Goal: Task Accomplishment & Management: Manage account settings

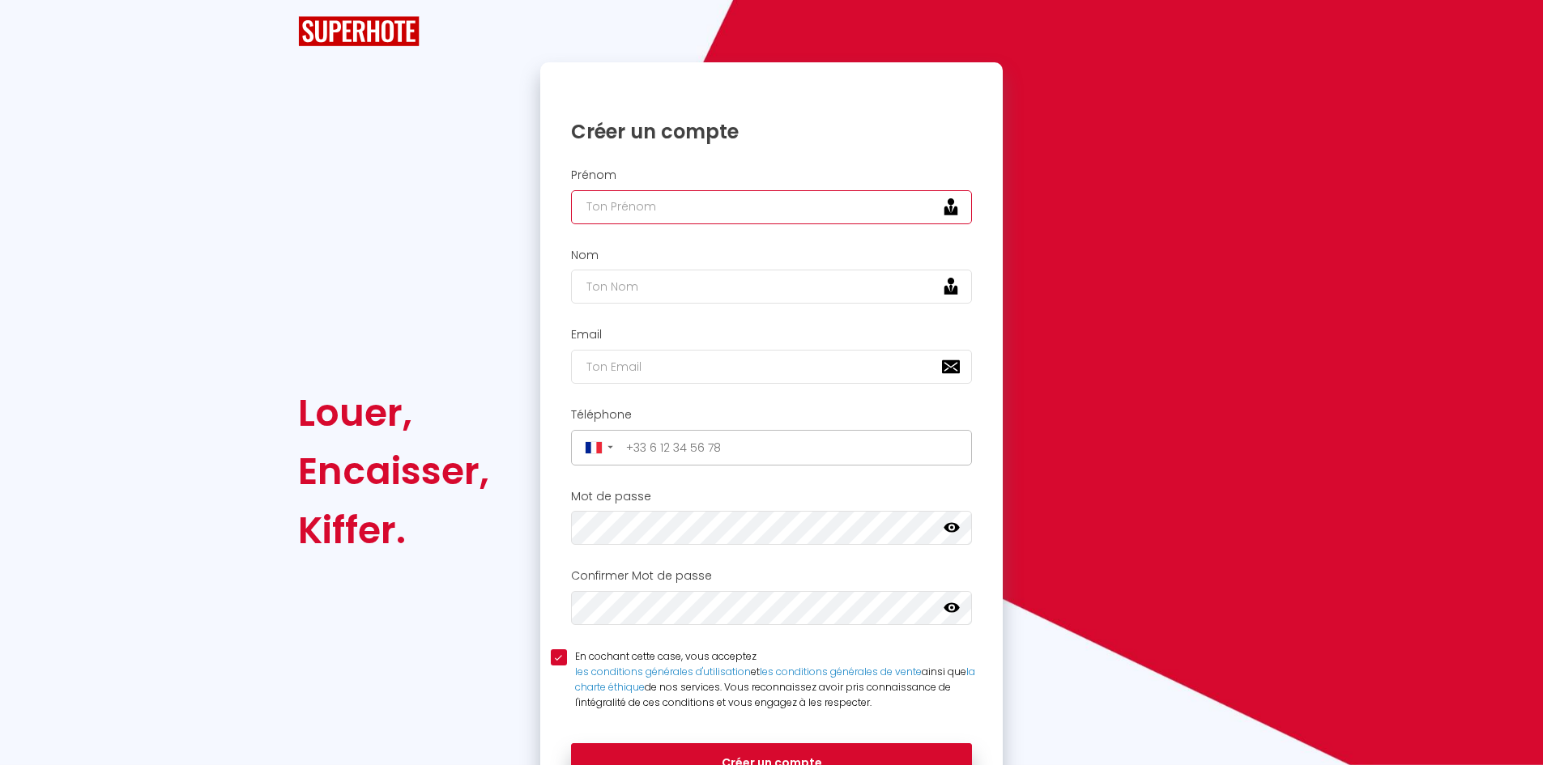
click at [609, 219] on input "text" at bounding box center [772, 207] width 402 height 34
type input "[PERSON_NAME]"
type input "HIAULT"
type input "[EMAIL_ADDRESS][DOMAIN_NAME]"
click at [714, 440] on input "tel" at bounding box center [793, 448] width 347 height 26
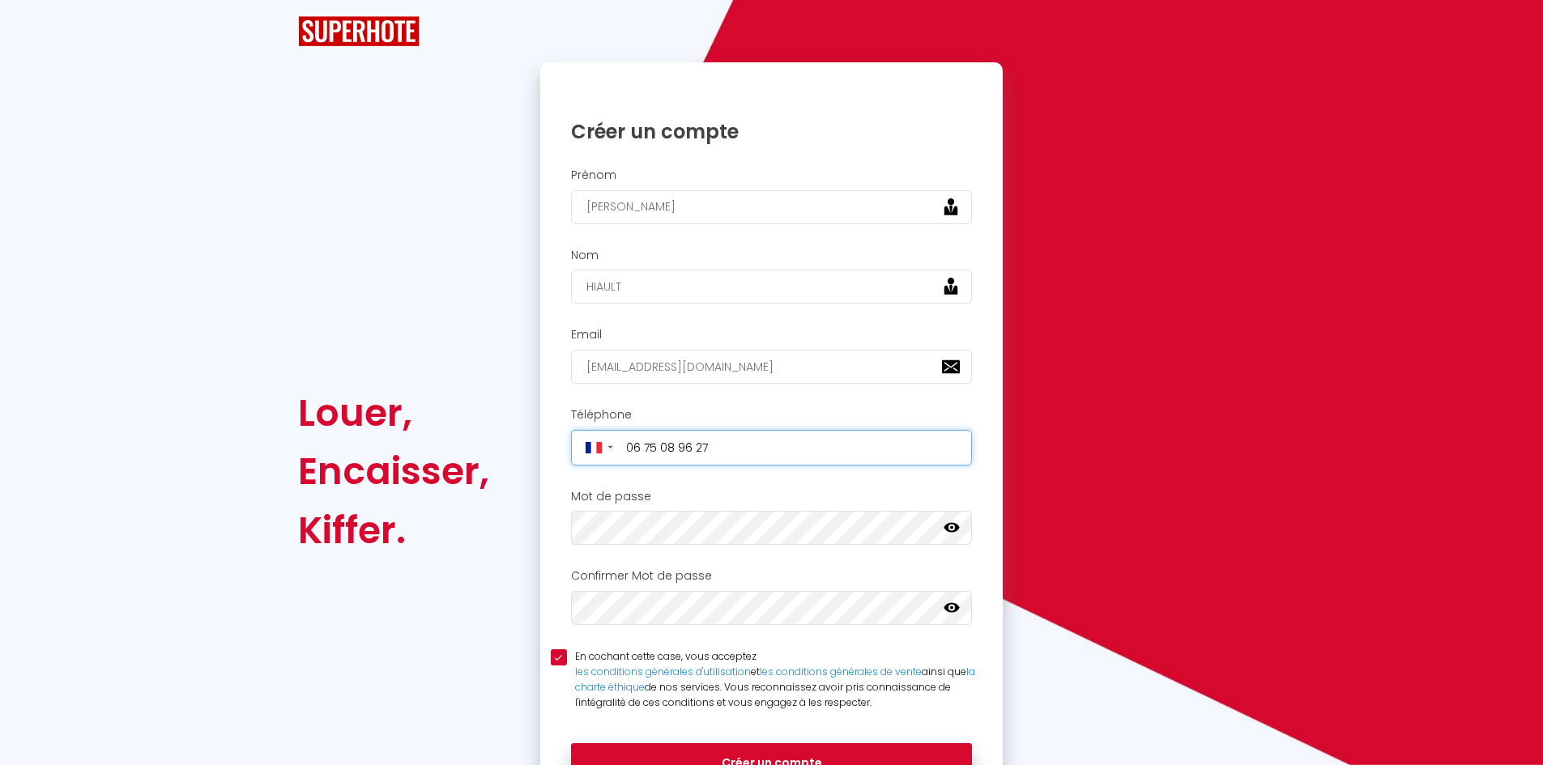
type input "[PHONE_NUMBER]"
click at [952, 527] on icon at bounding box center [952, 528] width 16 height 16
click at [519, 614] on div "Louer, Encaisser, [PERSON_NAME]." at bounding box center [408, 472] width 242 height 820
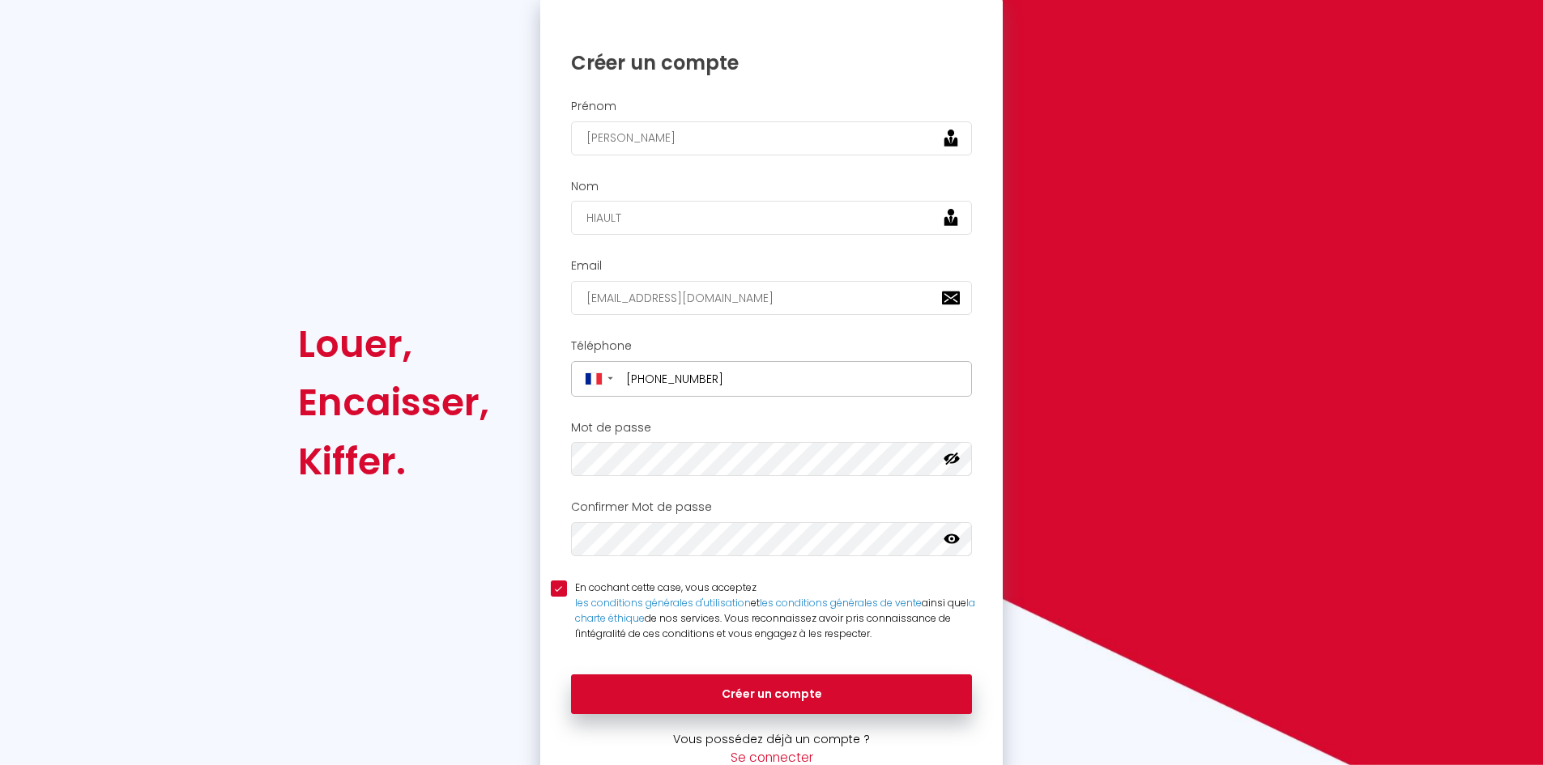
scroll to position [70, 0]
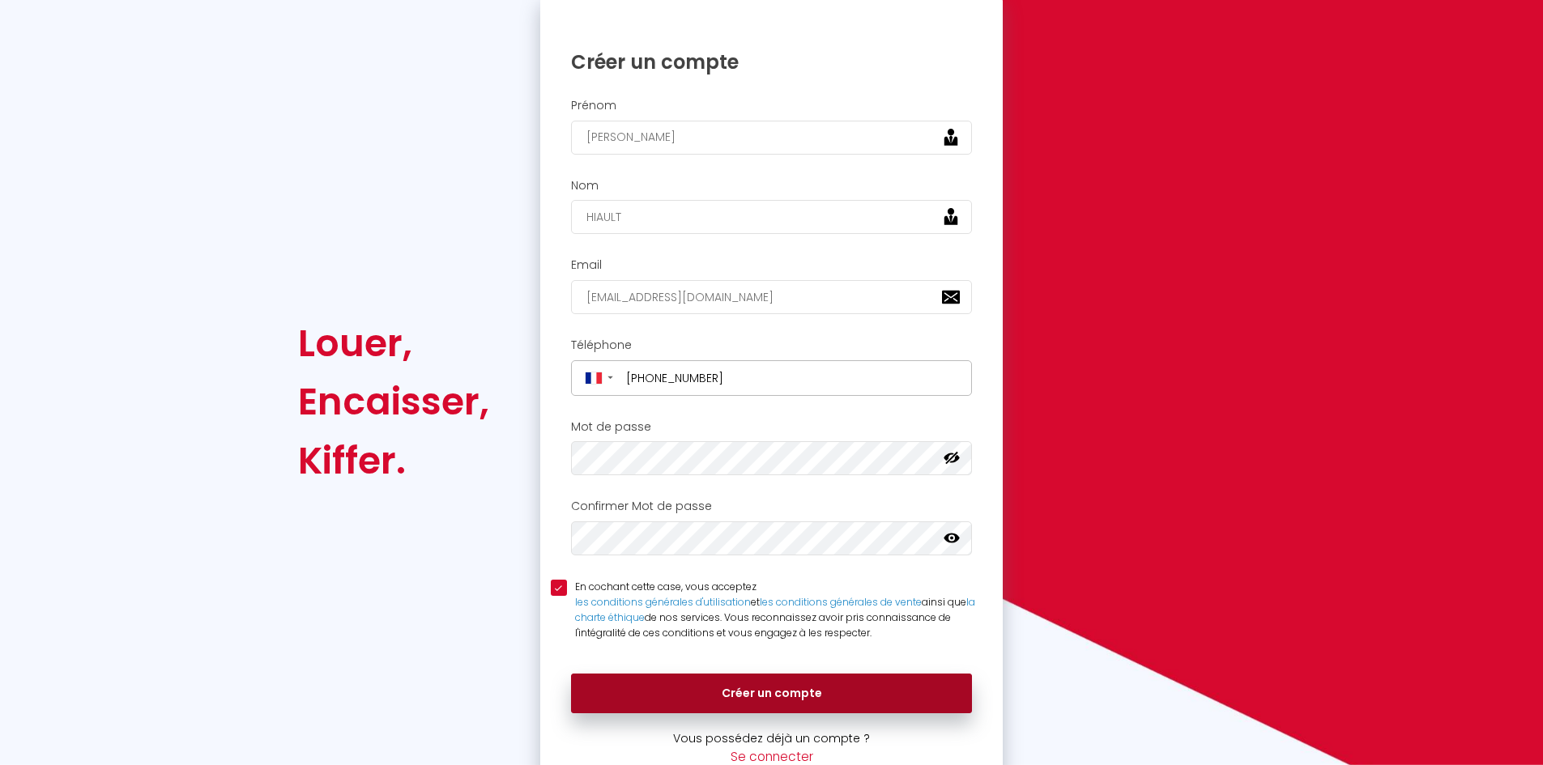
click at [813, 684] on button "Créer un compte" at bounding box center [772, 694] width 402 height 40
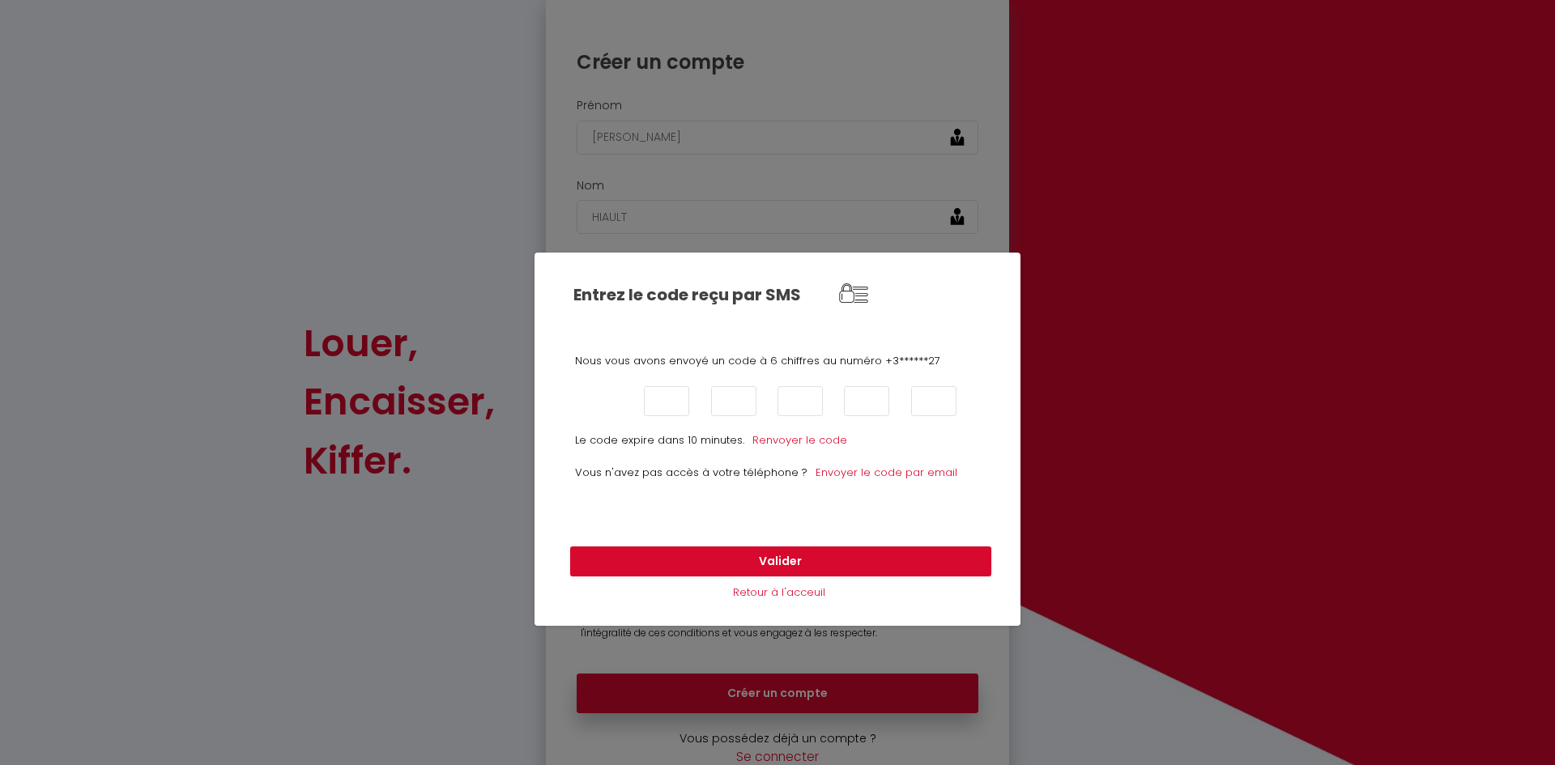
click at [608, 407] on input "text" at bounding box center [599, 401] width 45 height 30
type input "0"
type input "6"
type input "2"
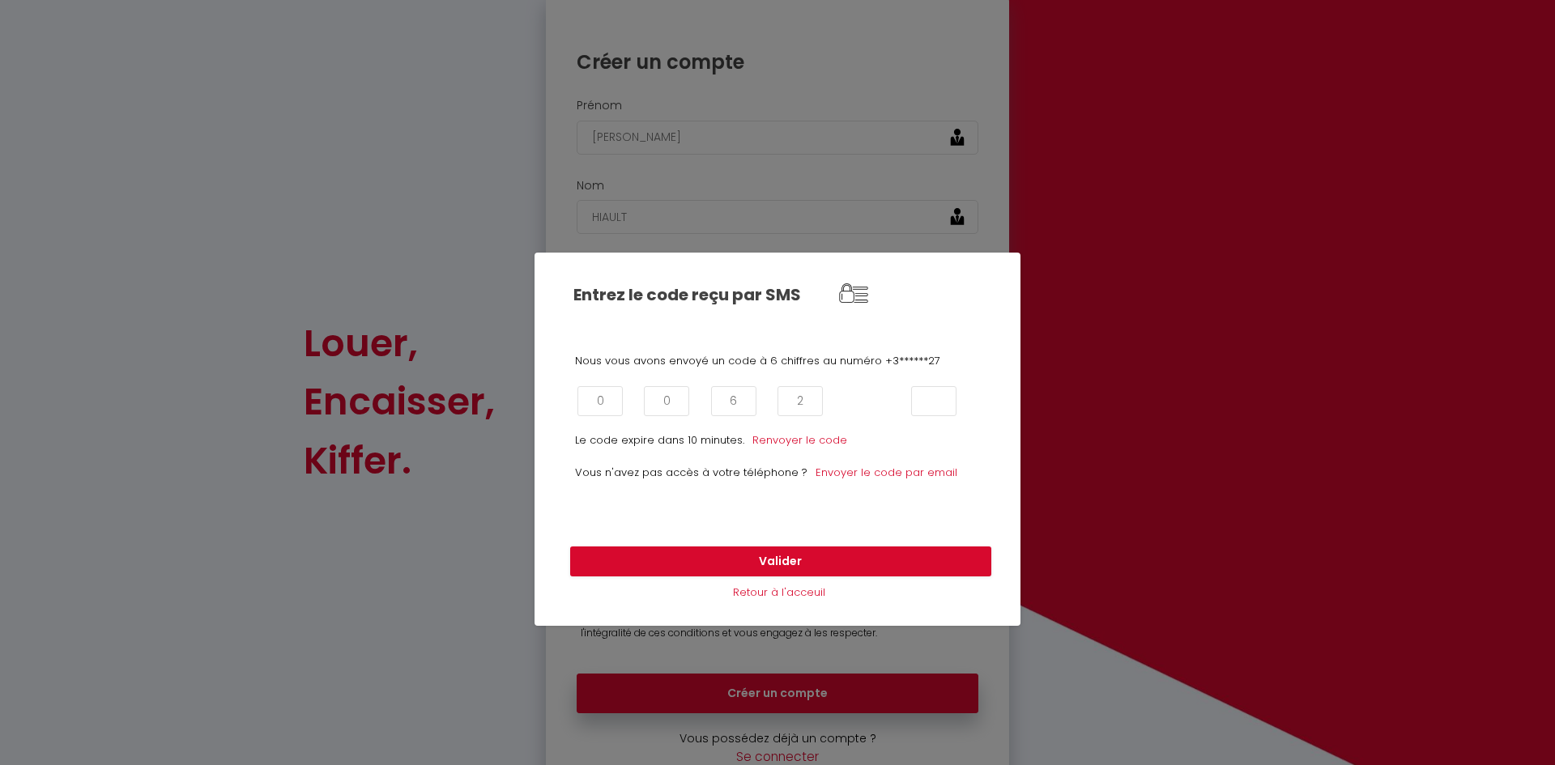
type input "1"
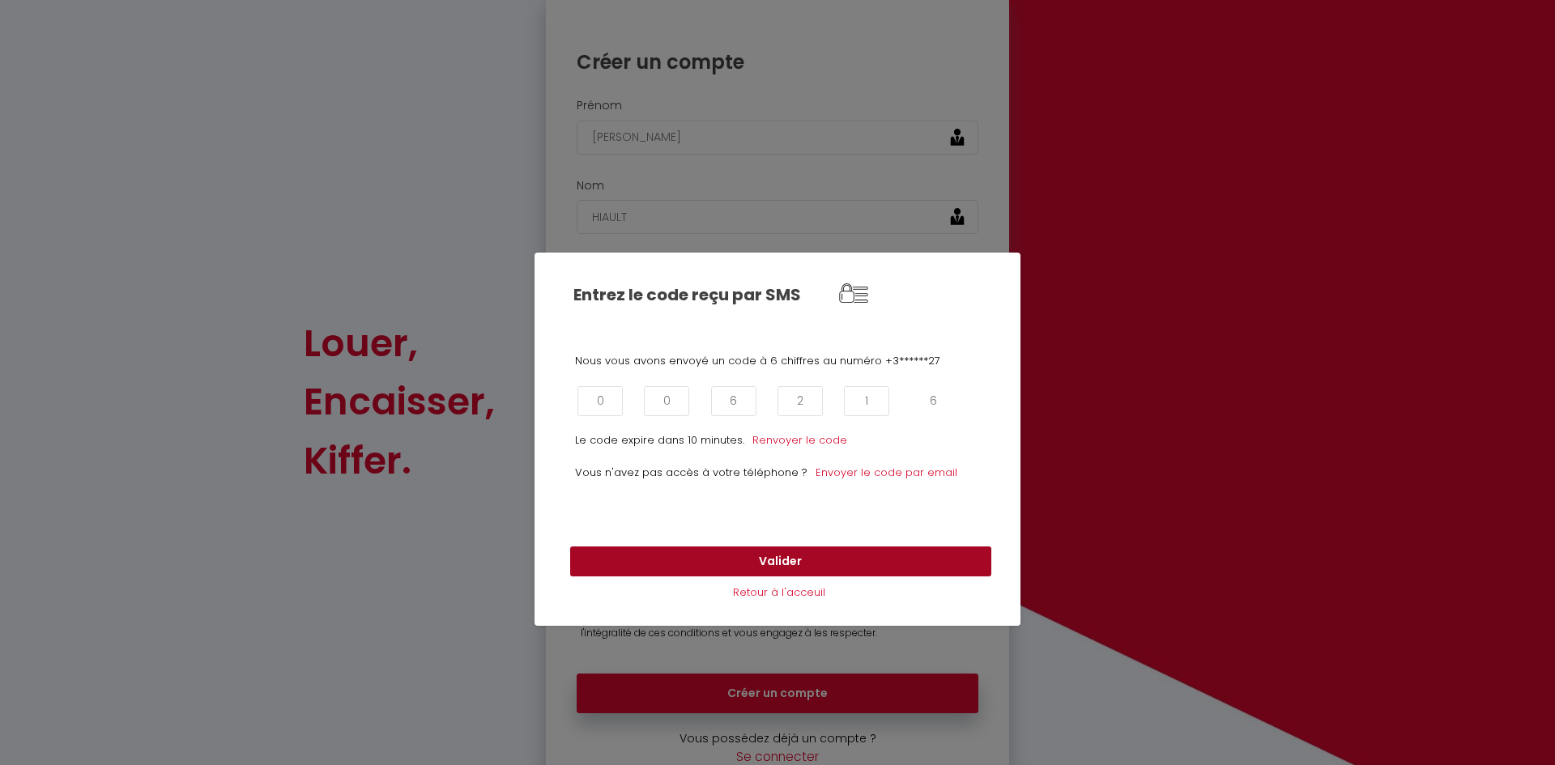
type input "6"
click at [842, 556] on button "Valider" at bounding box center [780, 562] width 421 height 31
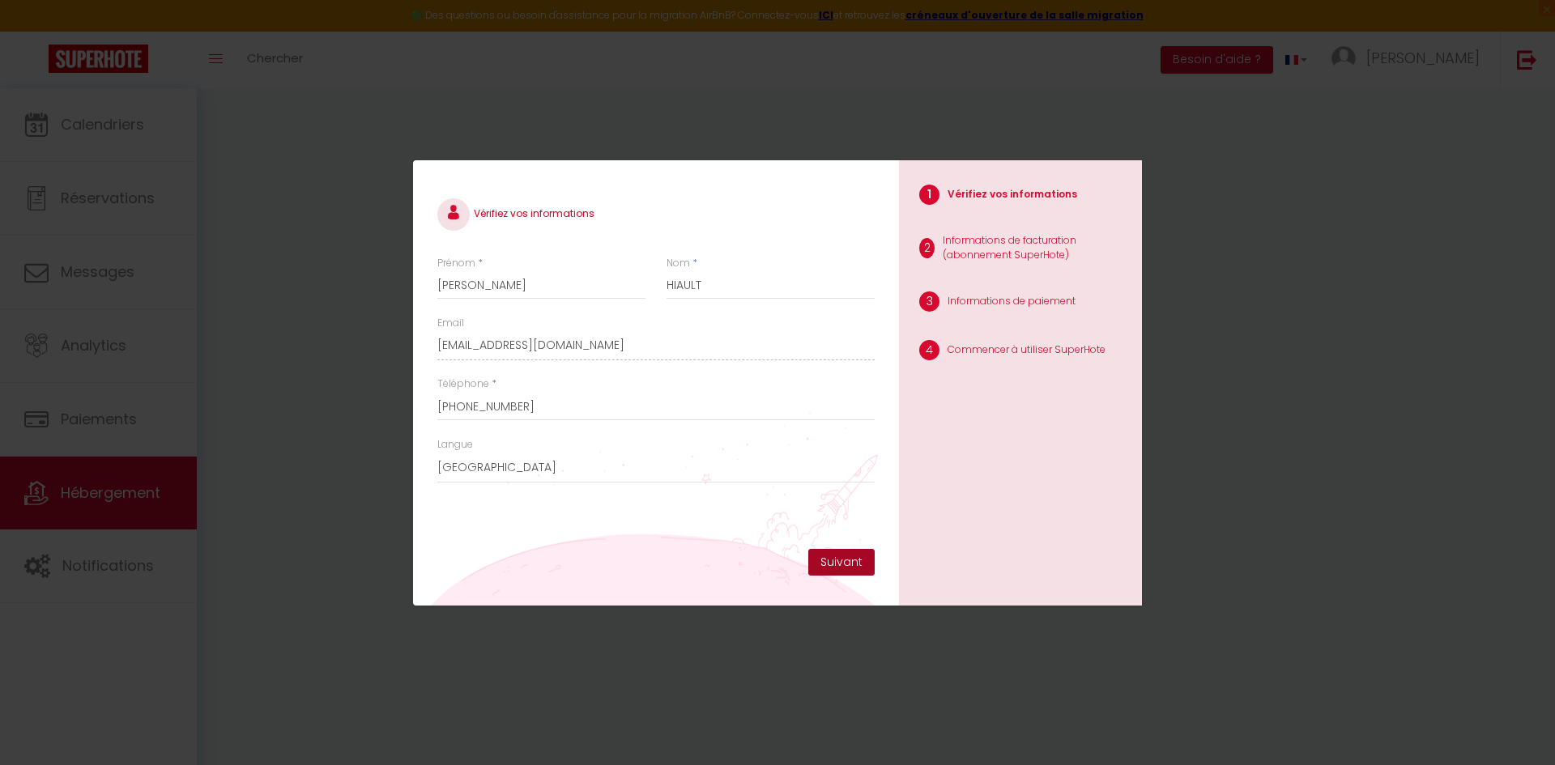
click at [858, 562] on button "Suivant" at bounding box center [841, 563] width 66 height 28
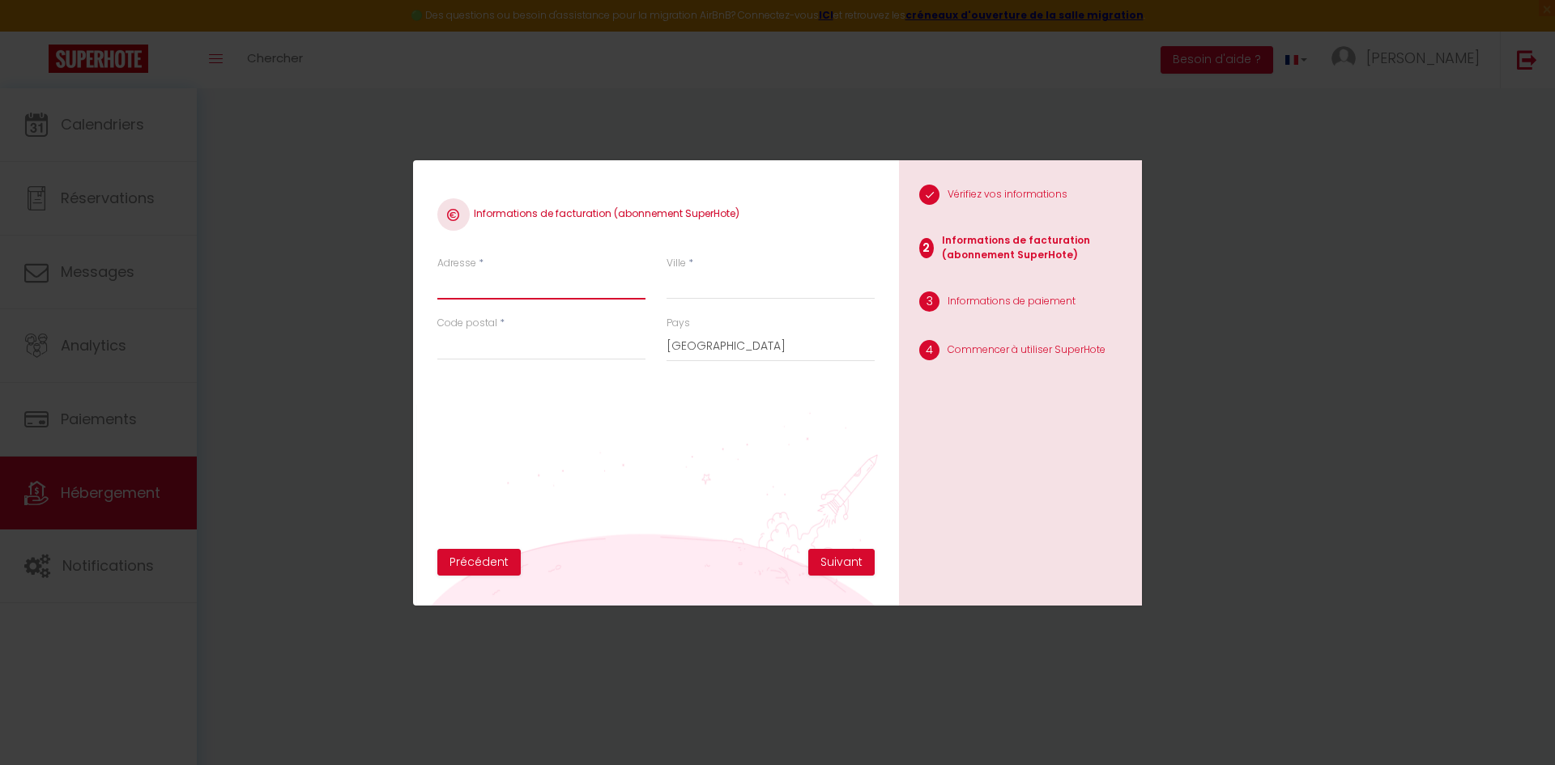
click at [493, 292] on input "Adresse" at bounding box center [541, 285] width 208 height 29
type input "2 av de la République"
type input "Deauville"
type input "14800"
click at [846, 556] on button "Suivant" at bounding box center [841, 563] width 66 height 28
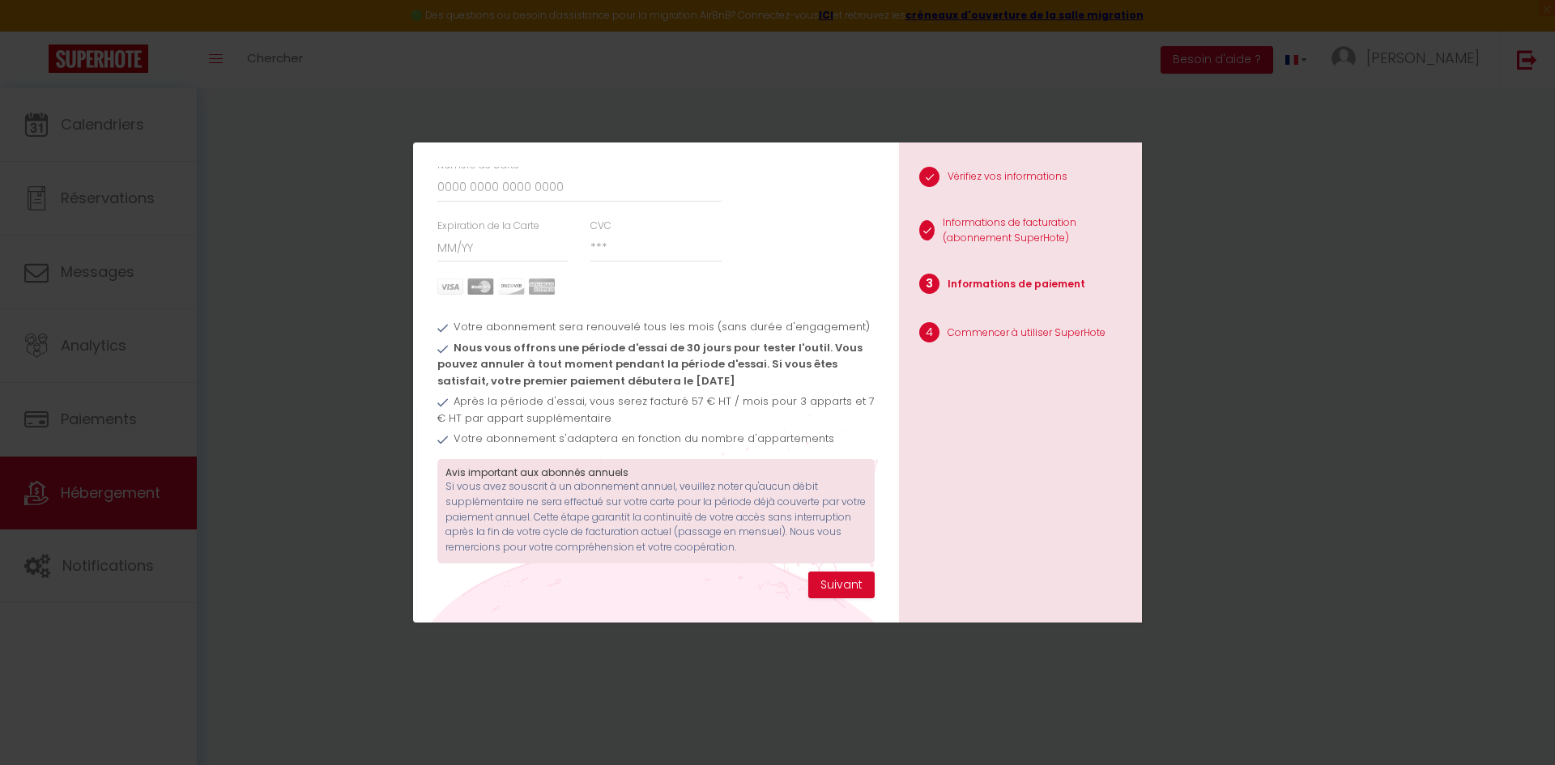
scroll to position [92, 0]
click at [492, 181] on input "Numéro de Carte" at bounding box center [579, 187] width 284 height 29
type input "[CREDIT_CARD_NUMBER]"
click at [462, 243] on input "Expiration de la Carte" at bounding box center [503, 247] width 132 height 29
type input "12 / 27"
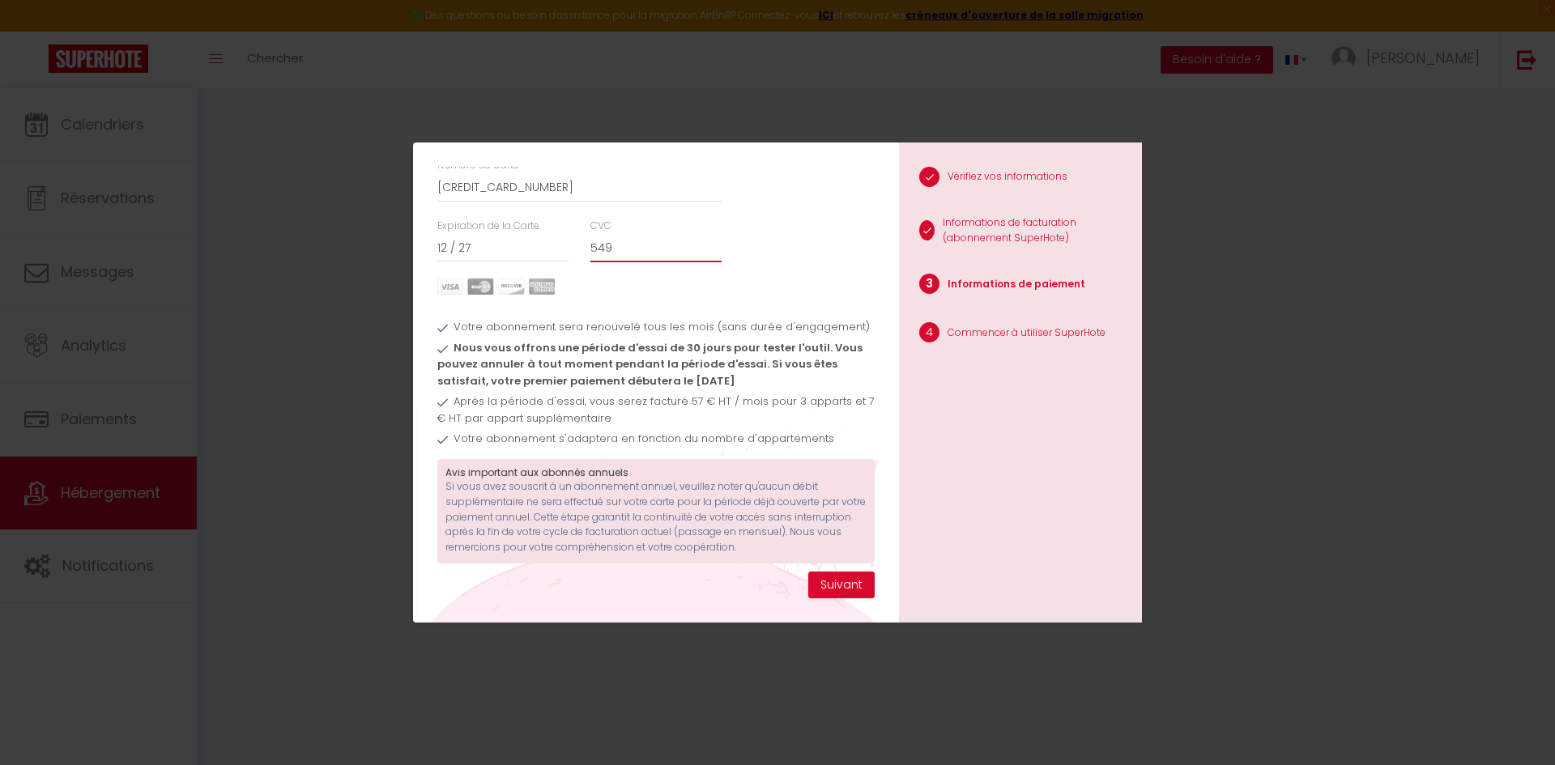
type input "549"
click at [790, 222] on div "Expiration de la Carte 12 / 27 CVC 549" at bounding box center [656, 249] width 458 height 61
click at [847, 577] on button "Suivant" at bounding box center [841, 586] width 66 height 28
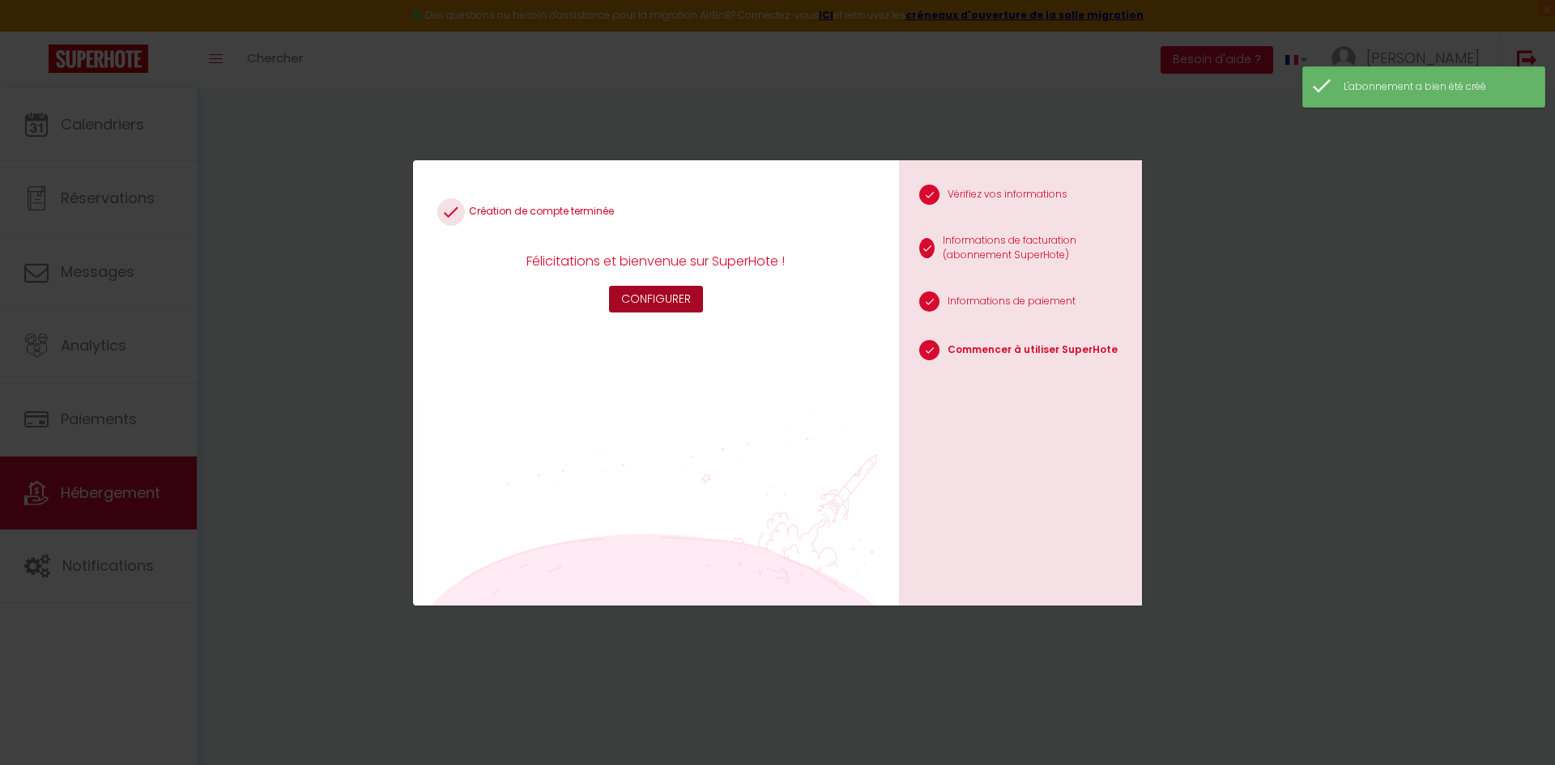
click at [684, 308] on button "Configurer" at bounding box center [656, 300] width 94 height 28
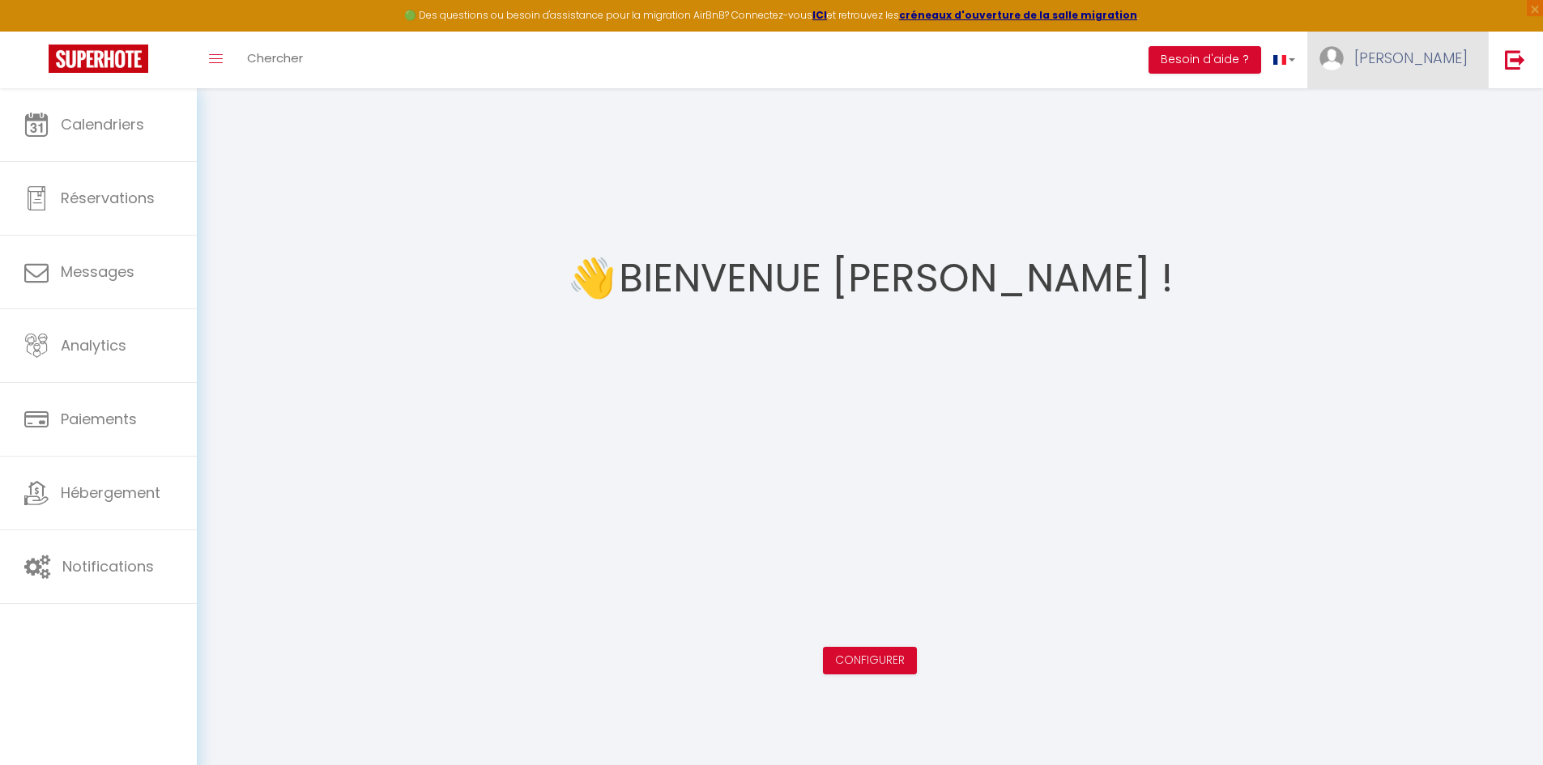
click at [1420, 75] on link "[PERSON_NAME]" at bounding box center [1397, 60] width 181 height 57
click at [1424, 115] on link "Paramètres" at bounding box center [1423, 113] width 120 height 28
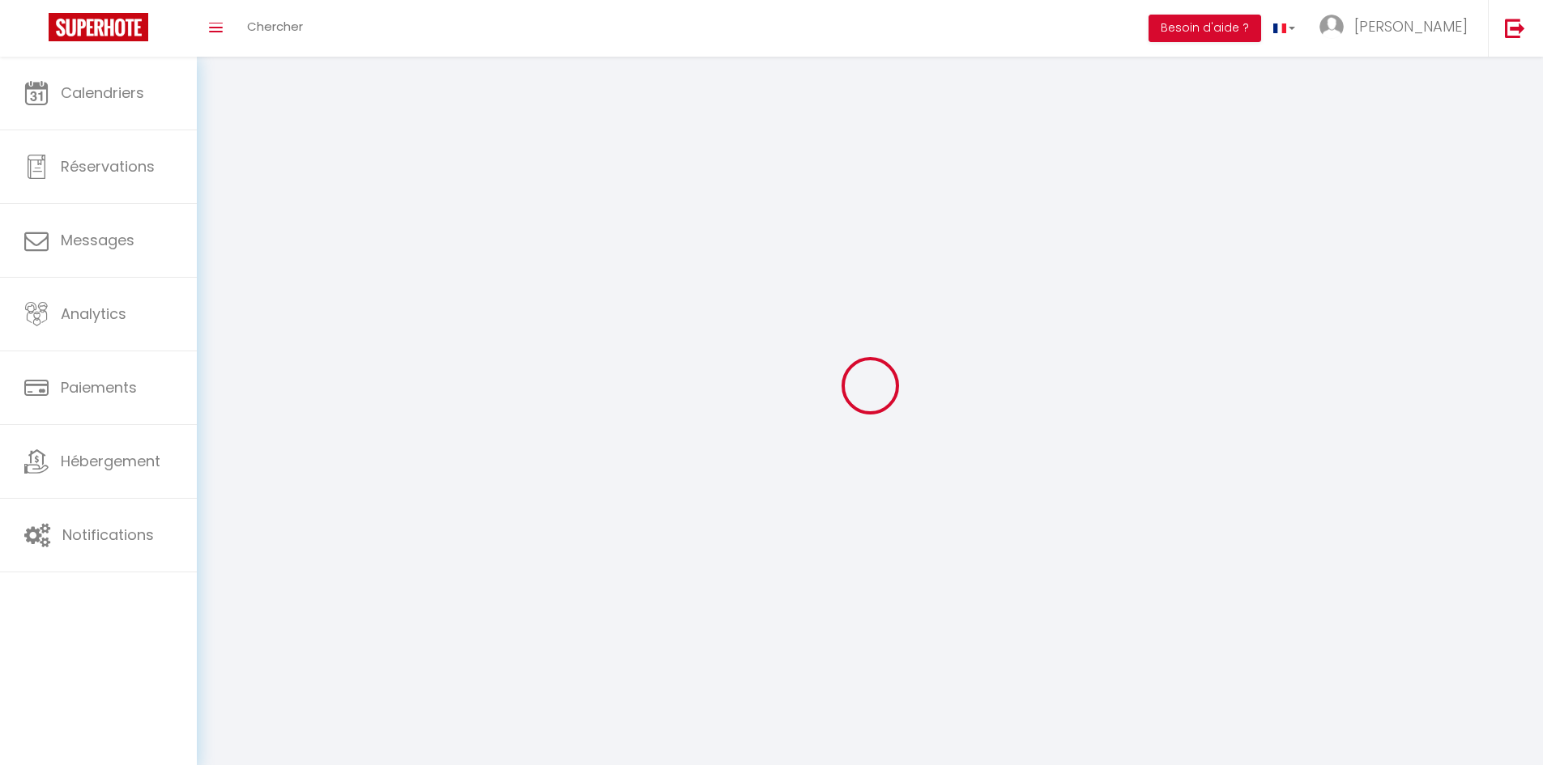
type input "[PERSON_NAME]"
type input "HIAULT"
type input "[PHONE_NUMBER]"
type input "2 av de la République"
type input "14800"
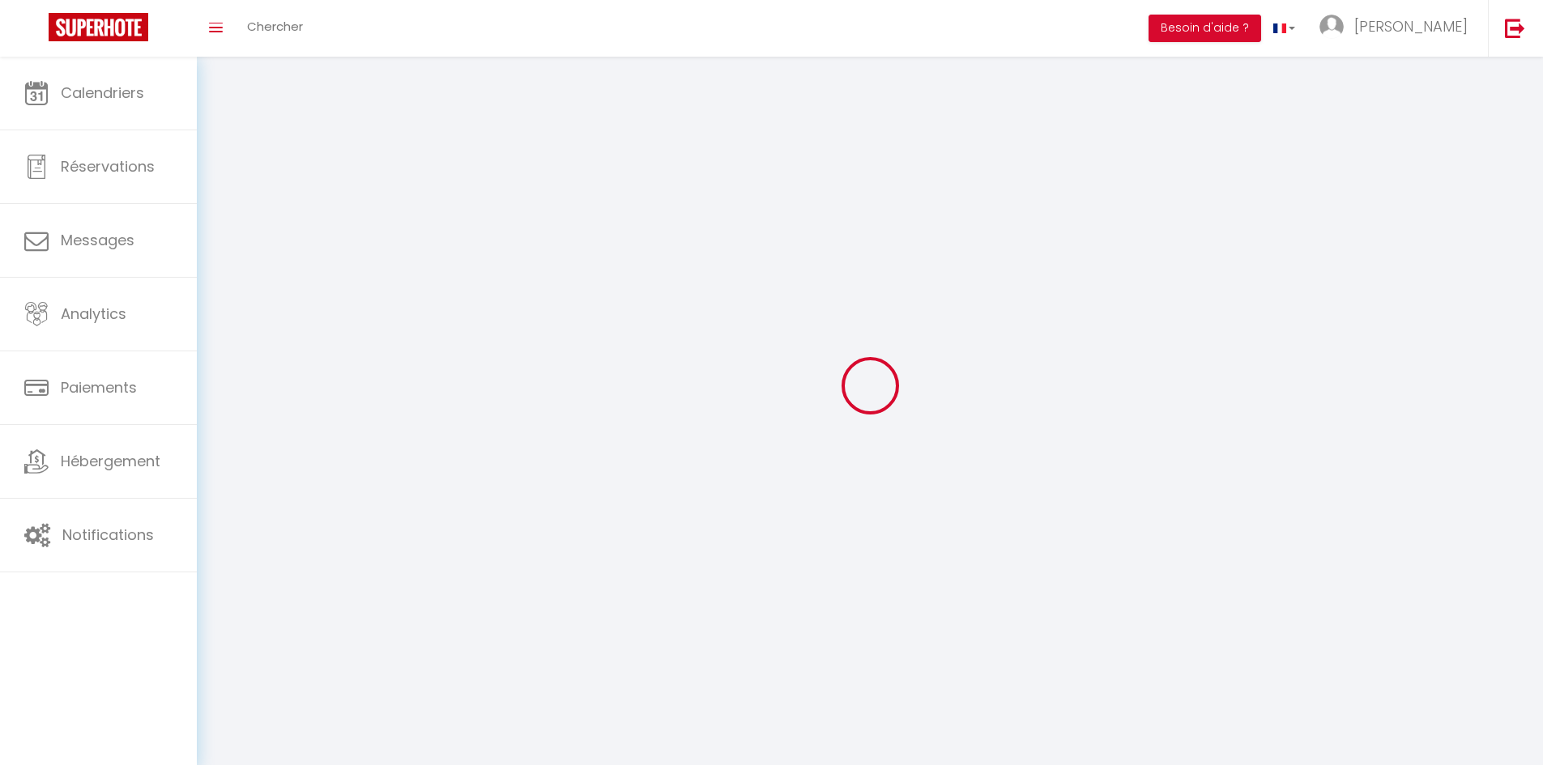
type input "Deauville"
type input "XytP94mJzSKhXgtNabOLALBme"
type input "BrDikp7vi6ZzHQgMzJhbml0rD"
select select "28"
select select "fr"
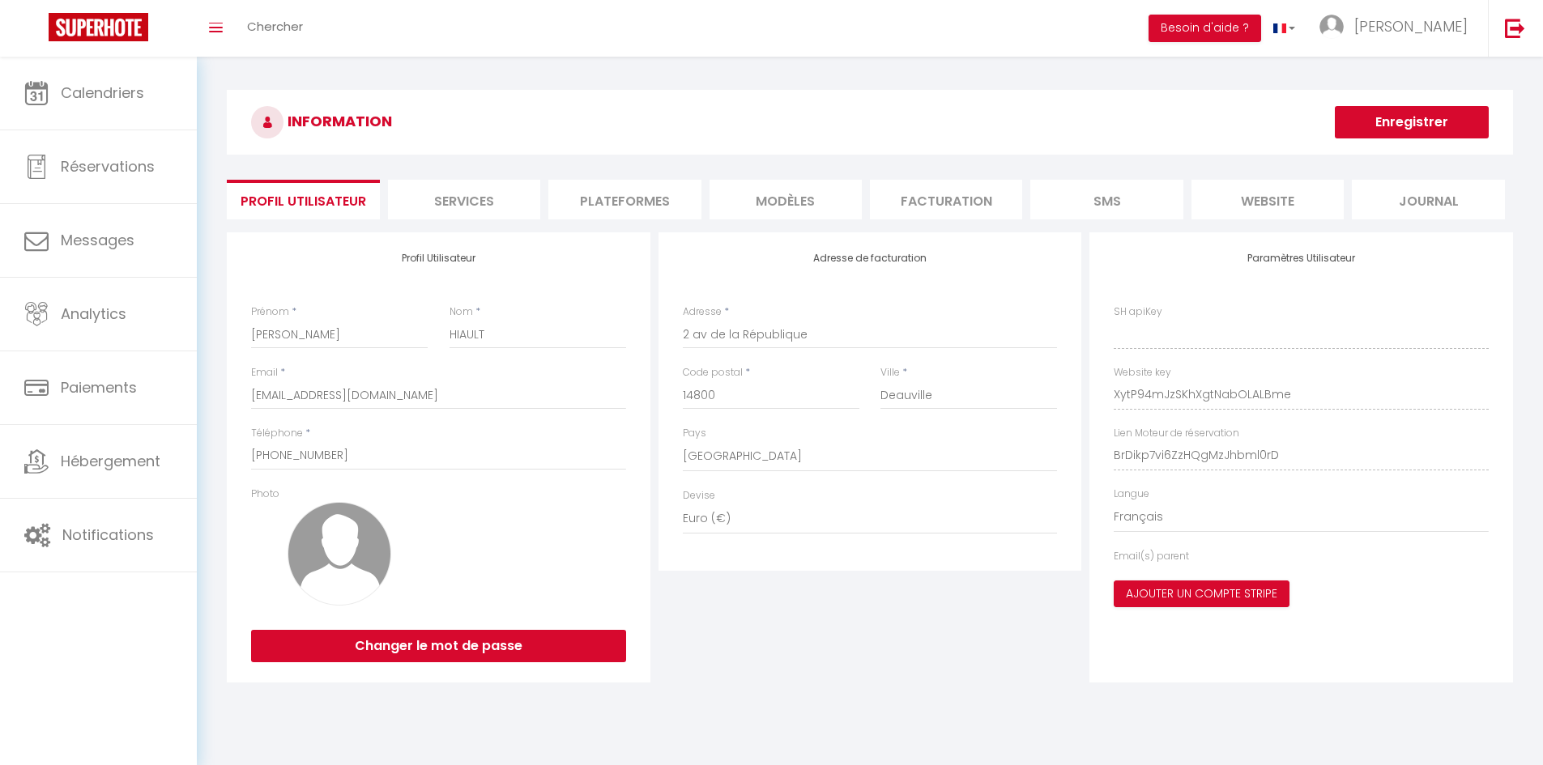
type input "XytP94mJzSKhXgtNabOLALBme"
type input "BrDikp7vi6ZzHQgMzJhbml0rD"
type input "[URL][DOMAIN_NAME]"
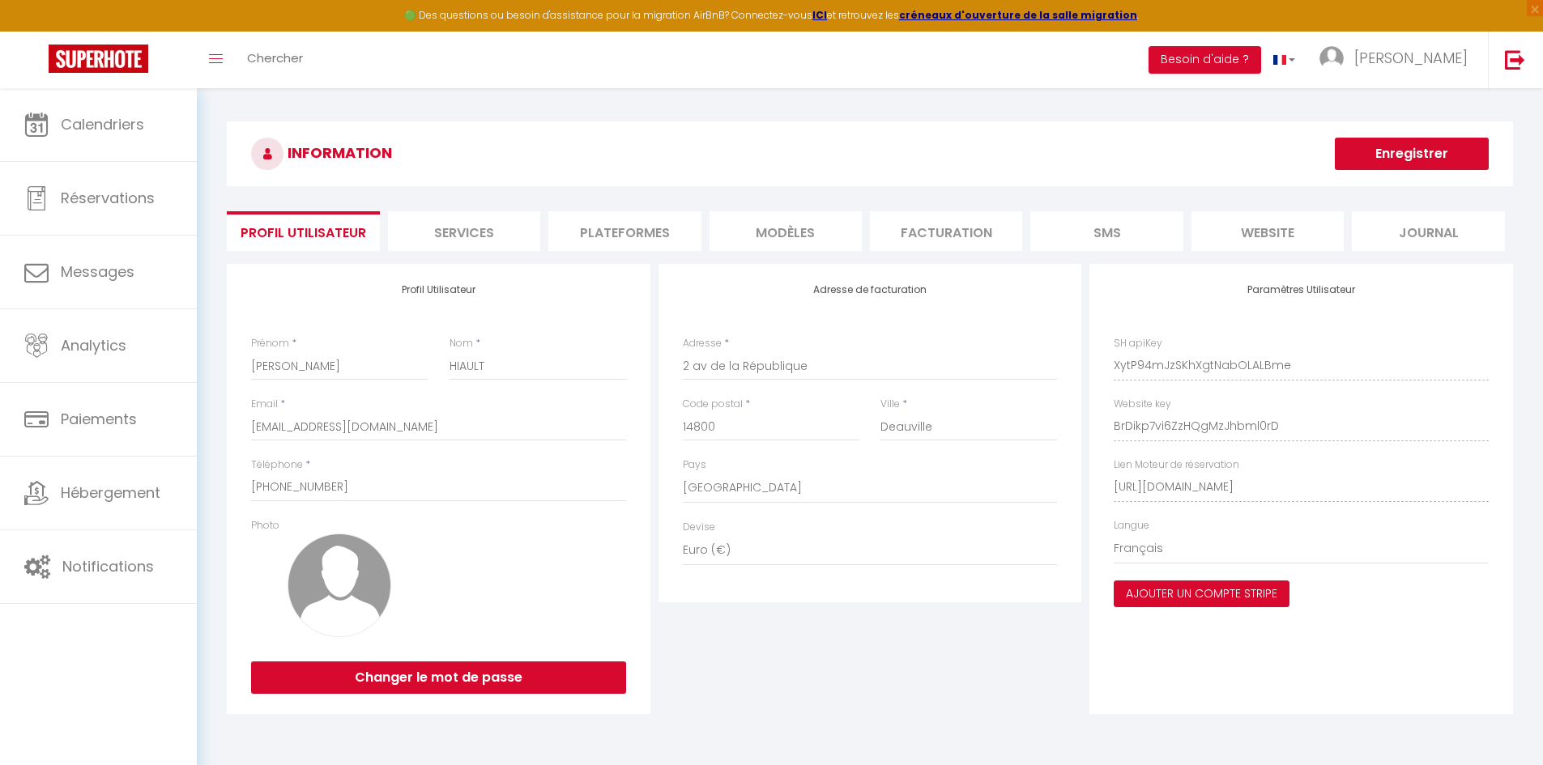
click at [1194, 594] on button "Ajouter un compte Stripe" at bounding box center [1202, 595] width 176 height 28
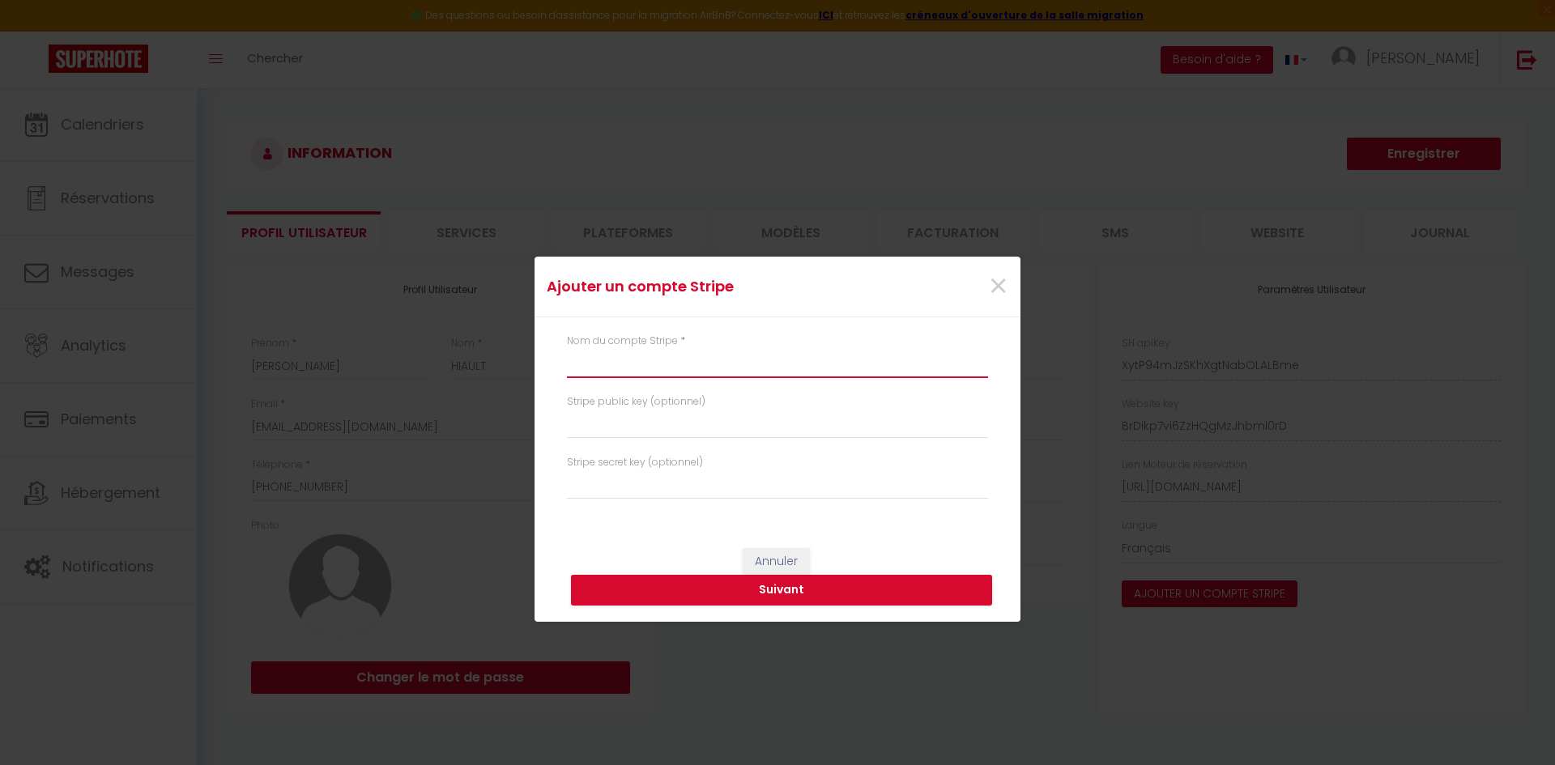
click at [594, 367] on input "text" at bounding box center [777, 363] width 421 height 29
type input "Compte CFC"
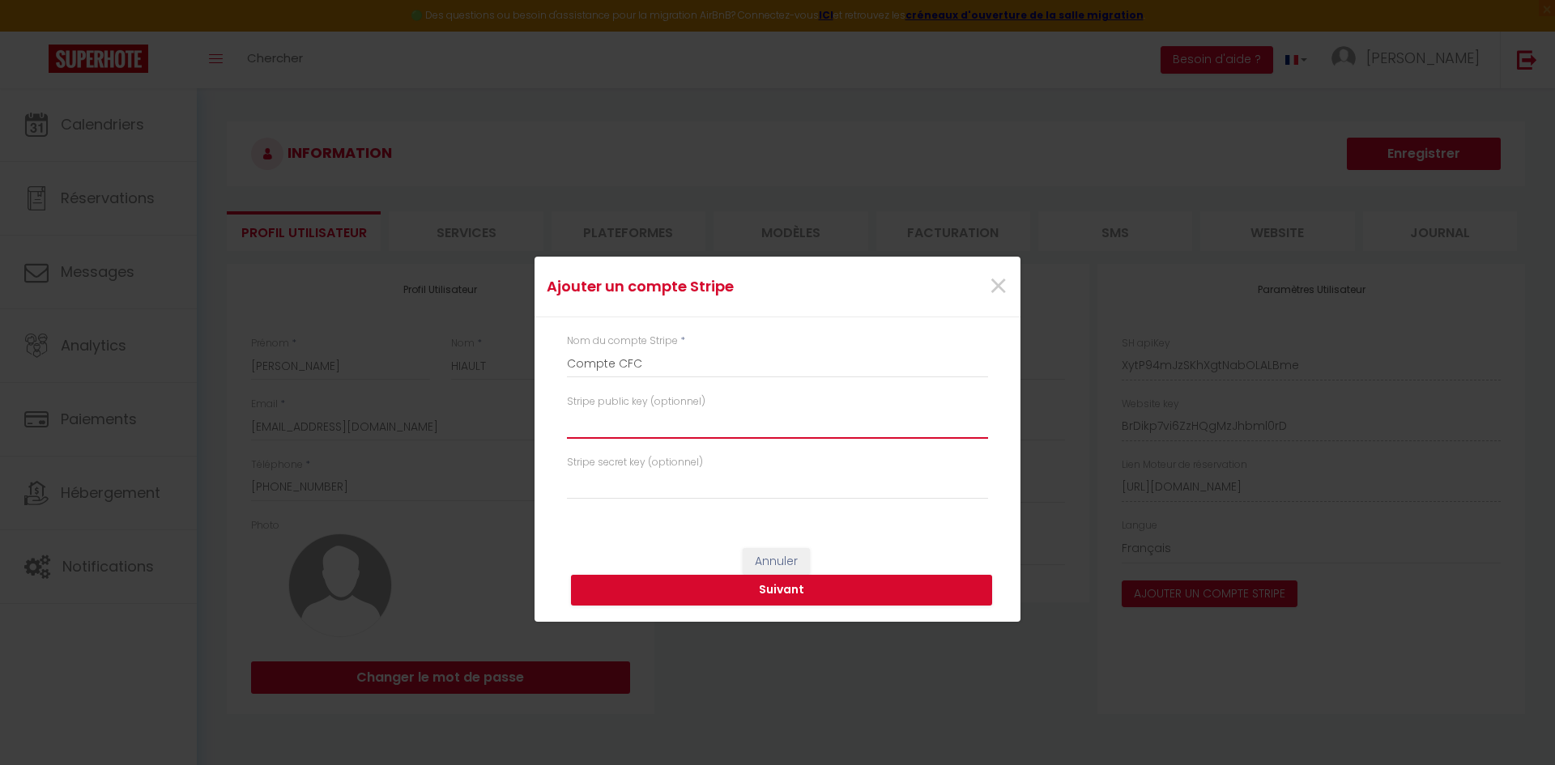
paste input "pk_live_51S690R5pdGuIJVNuNOfC9VFznvhKbZUotiPrRiUFSsxkApkxxD8k1nfc2ch6WJQIddRhYb…"
type input "pk_live_51S690R5pdGuIJVNuNOfC9VFznvhKbZUotiPrRiUFSsxkApkxxD8k1nfc2ch6WJQIddRhYb…"
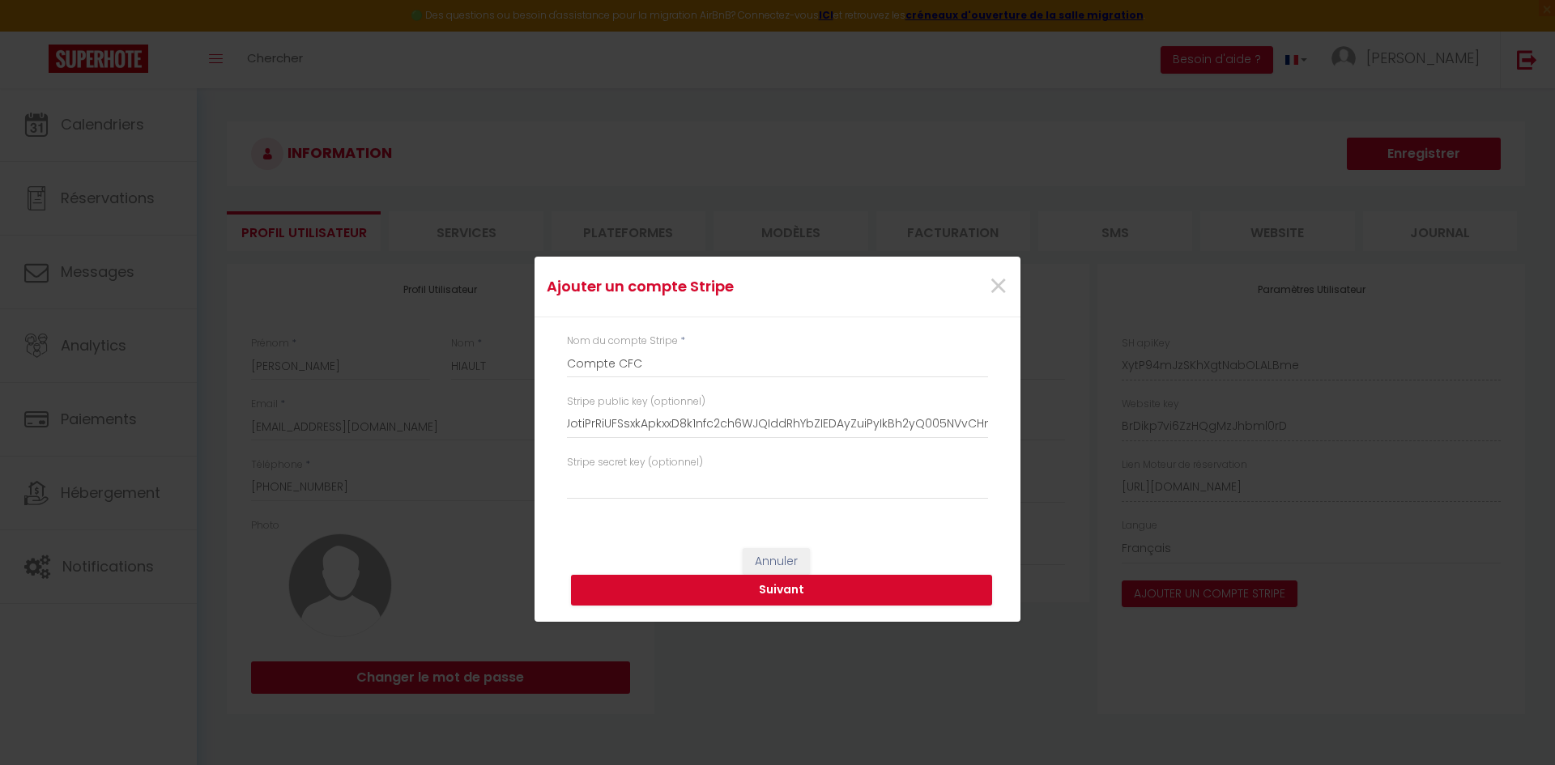
scroll to position [0, 0]
click at [628, 495] on input "text" at bounding box center [777, 485] width 421 height 29
paste input "sk_live_51S690R5pdGuIJVNuIyaDwhrUG3ukvf4vbE9dAIpDXES3Eu12iFXuuyVR6zSqypPsJR1VPX…"
type input "sk_live_51S690R5pdGuIJVNuIyaDwhrUG3ukvf4vbE9dAIpDXES3Eu12iFXuuyVR6zSqypPsJR1VPX…"
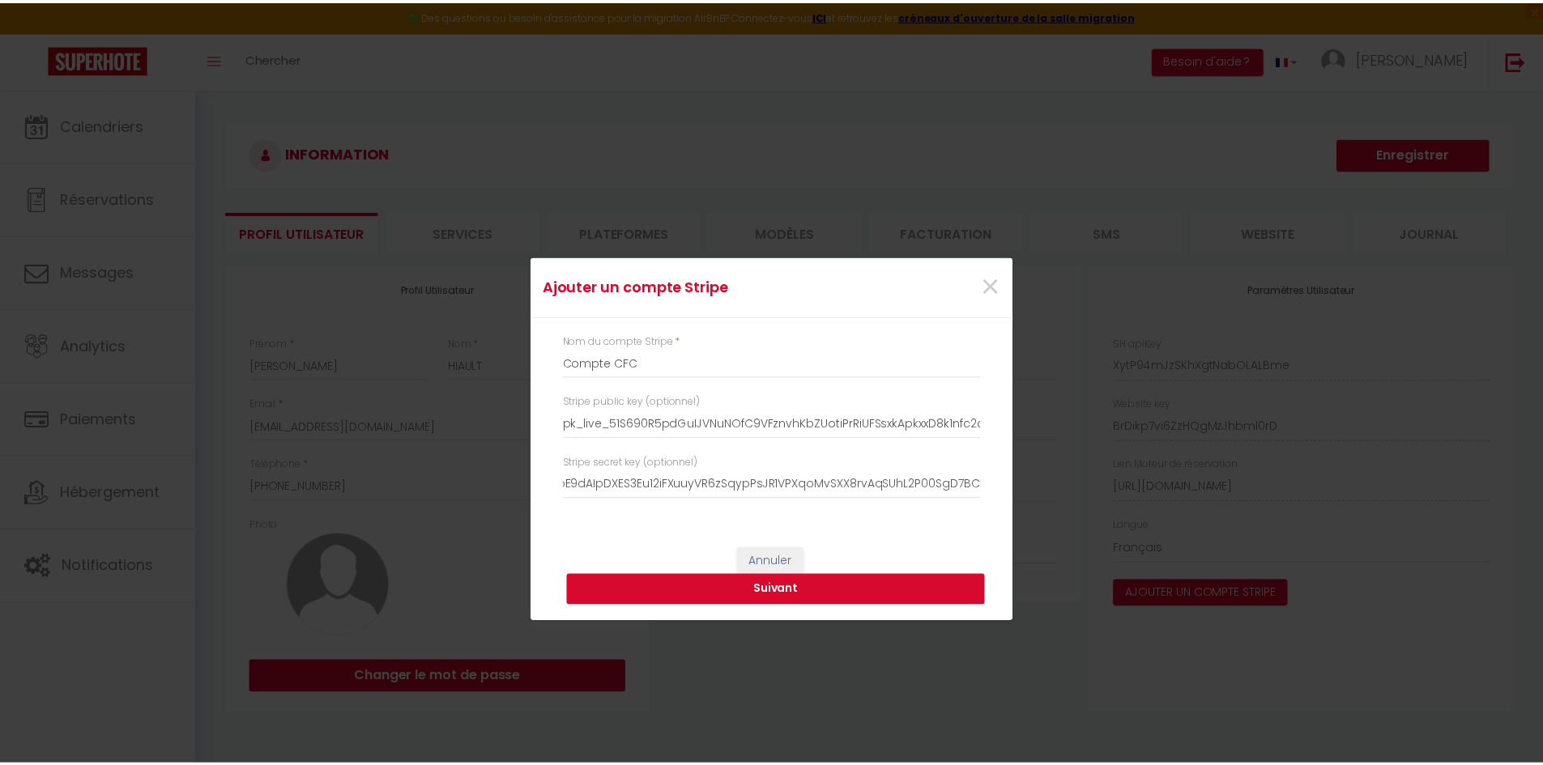
scroll to position [0, 0]
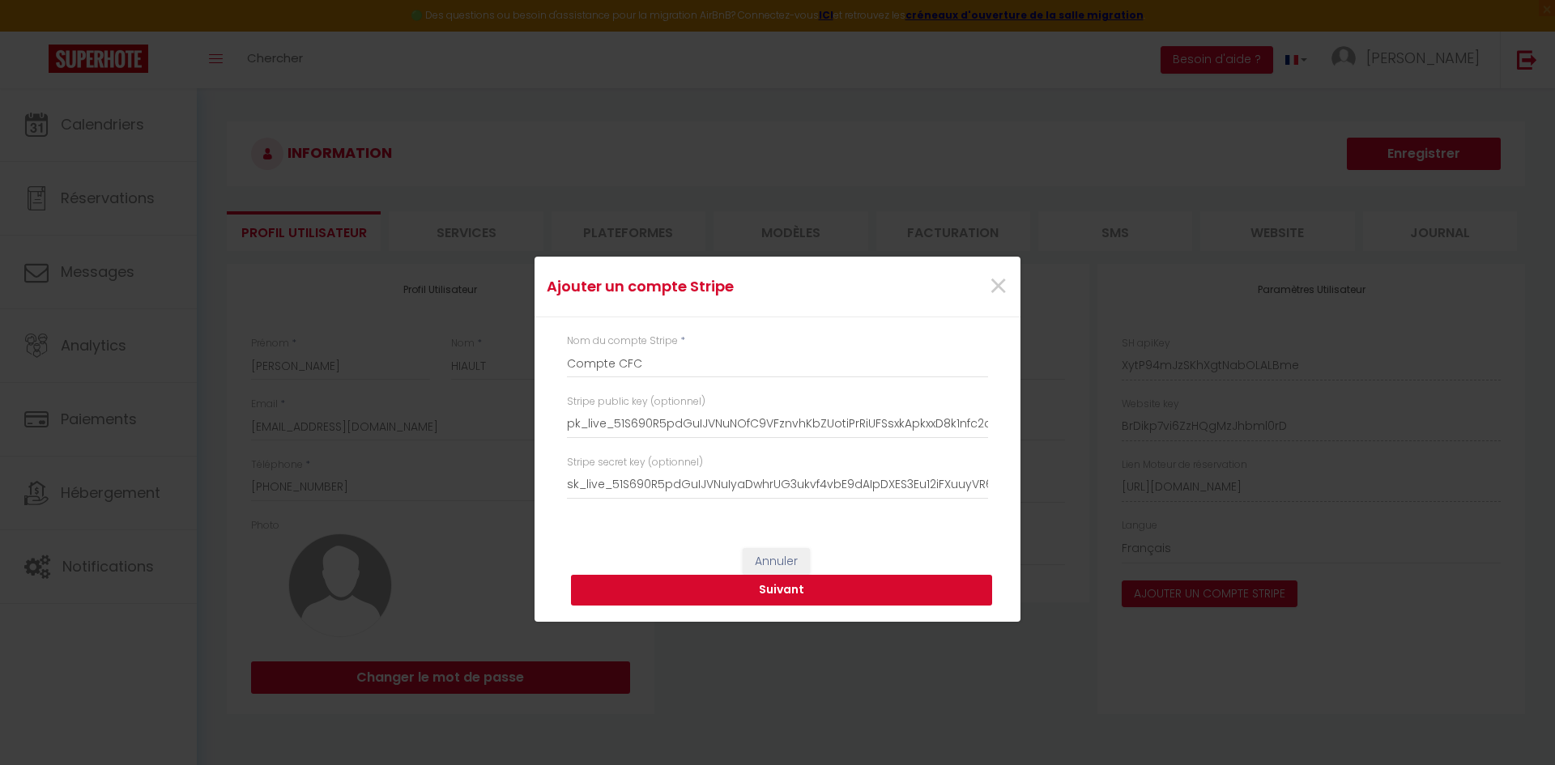
click at [702, 590] on button "Suivant" at bounding box center [781, 590] width 421 height 31
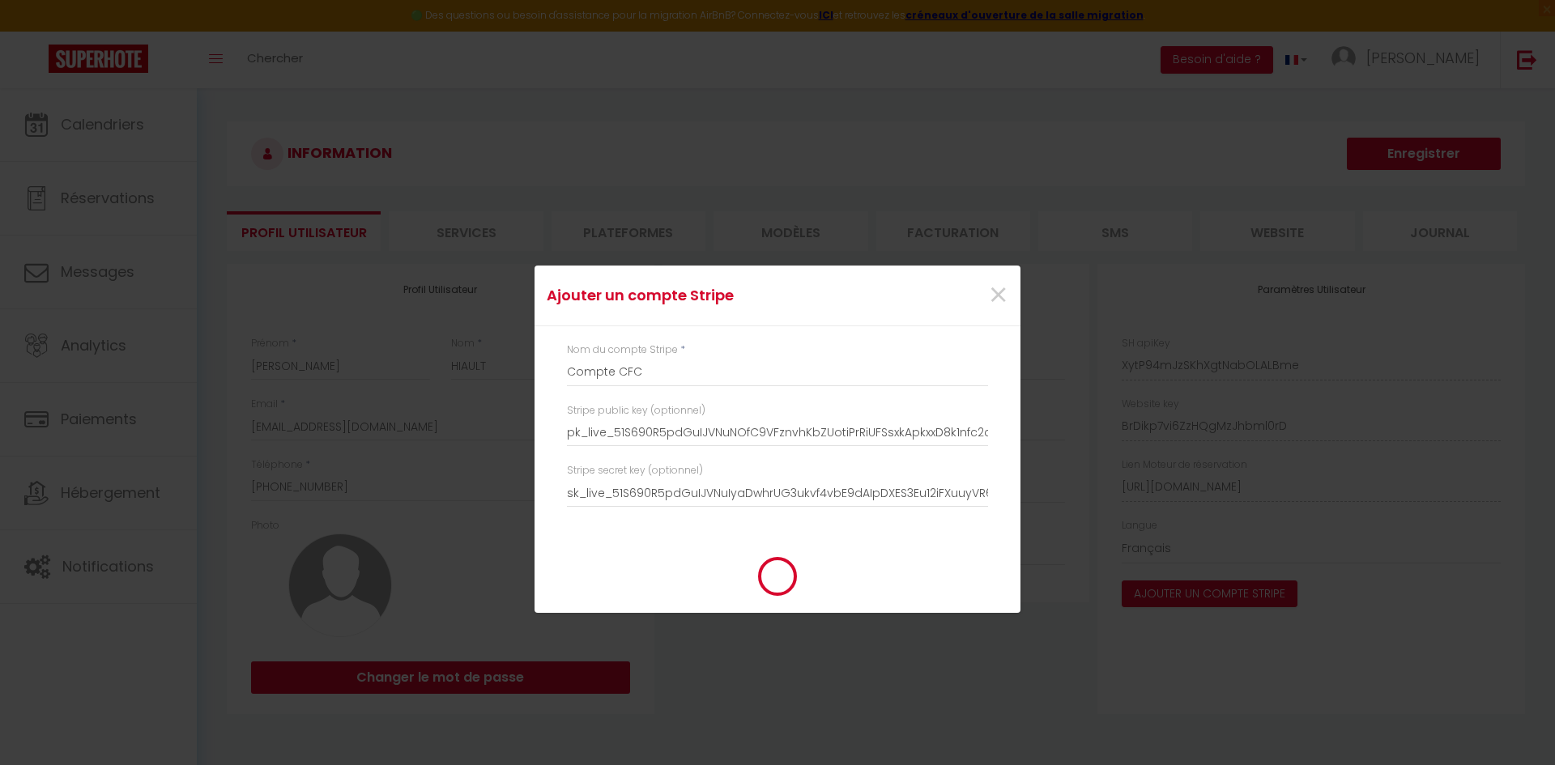
type input "Compte CFC"
type input "pk_live_51S690R5pdGuIJVNuNOfC9VFznvhKbZUotiPrRiUFSsxkApkxxD8k1nfc2ch6WJQIddRhYb…"
type input "sk_live_51S690R5pdGuIJVNuIyaDwhrUG3ukvf4vbE9dAIpDXES3Eu12iFXuuyVR6zSqypPsJR1VPX…"
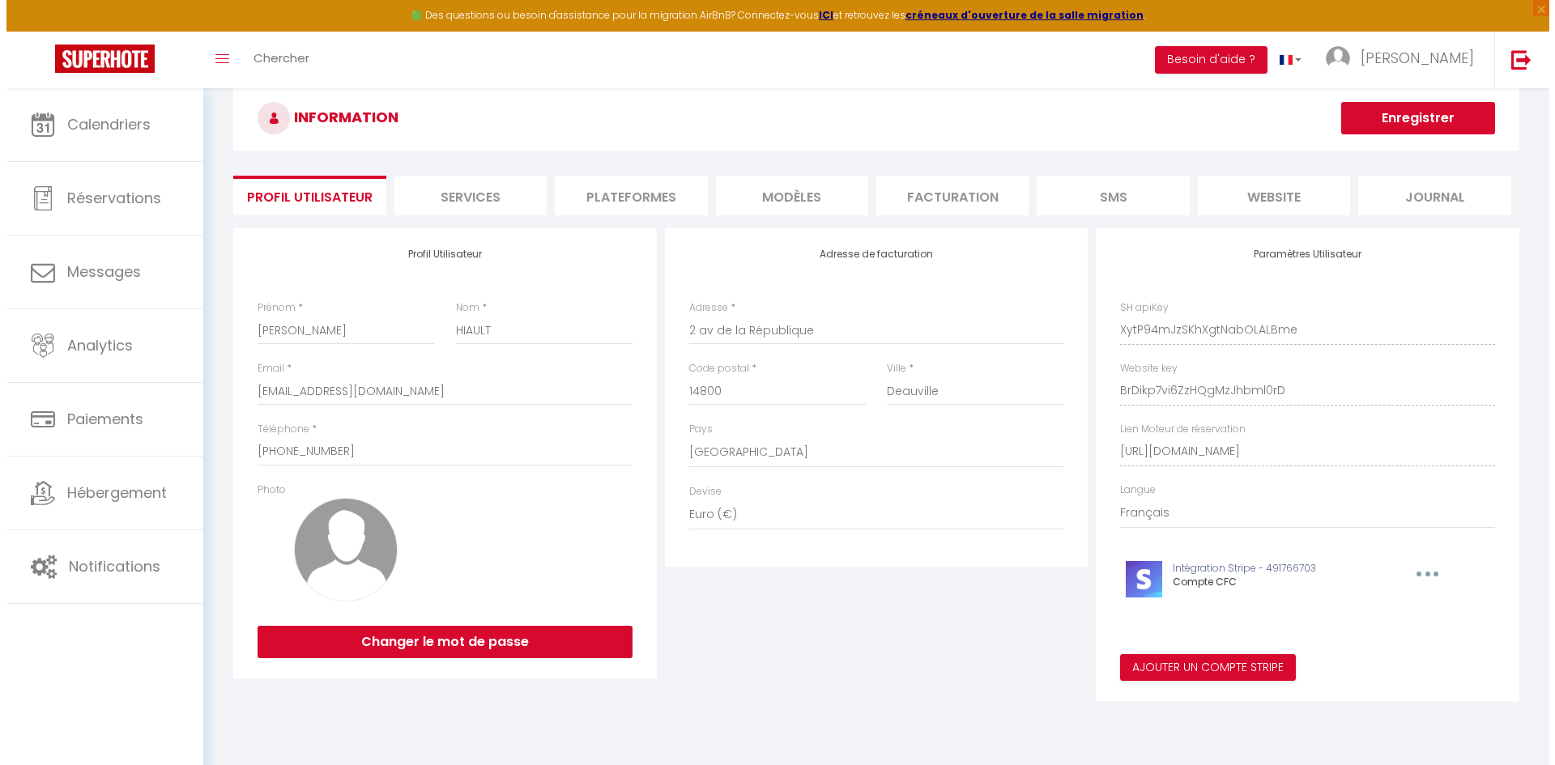
scroll to position [36, 0]
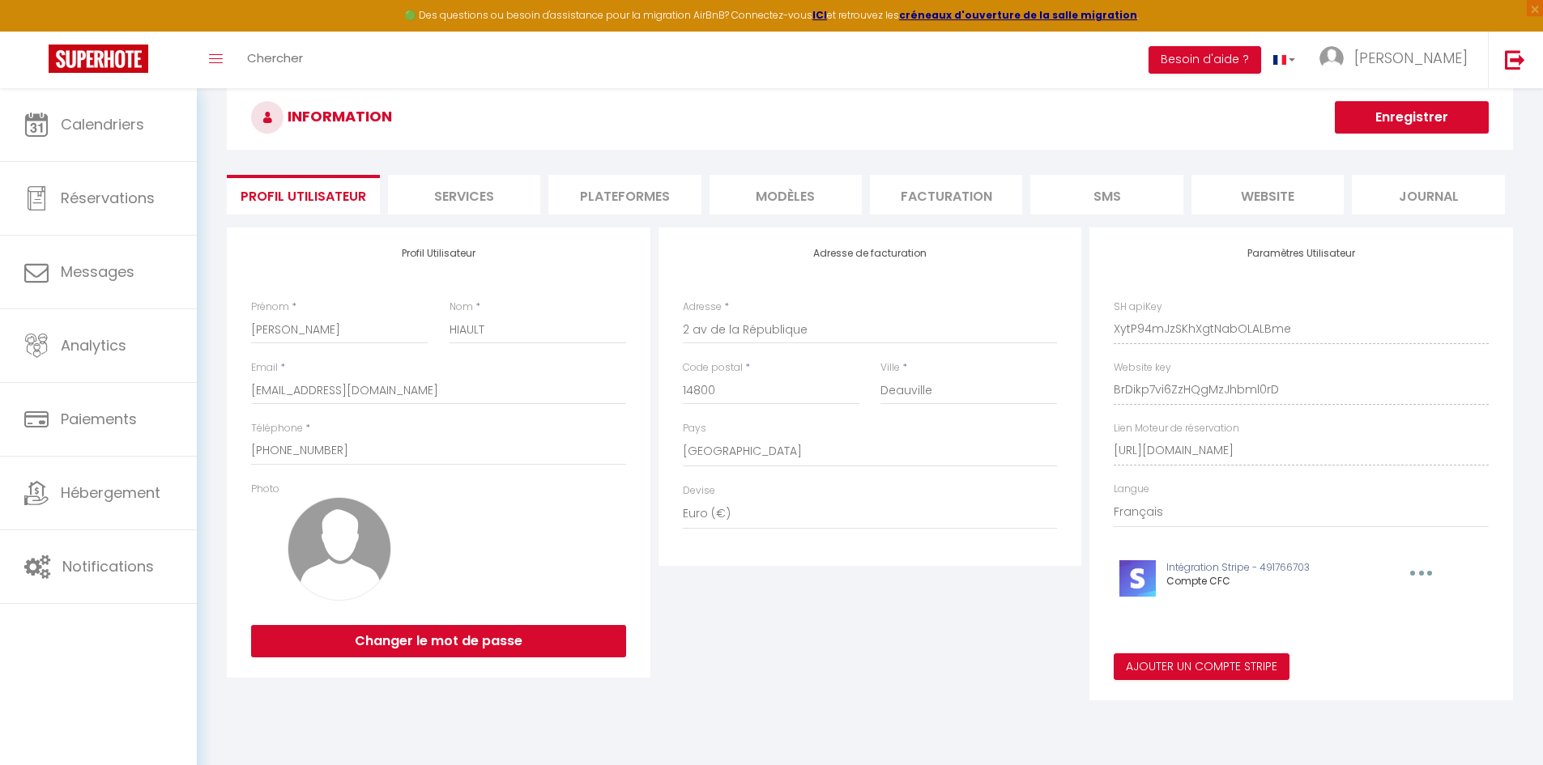
click at [1226, 667] on div "Ajouter un compte Stripe × Nom du compte Stripe * Compte CFC Stripe public key …" at bounding box center [771, 382] width 1543 height 765
click at [1229, 664] on button "Ajouter un compte Stripe" at bounding box center [1202, 668] width 176 height 28
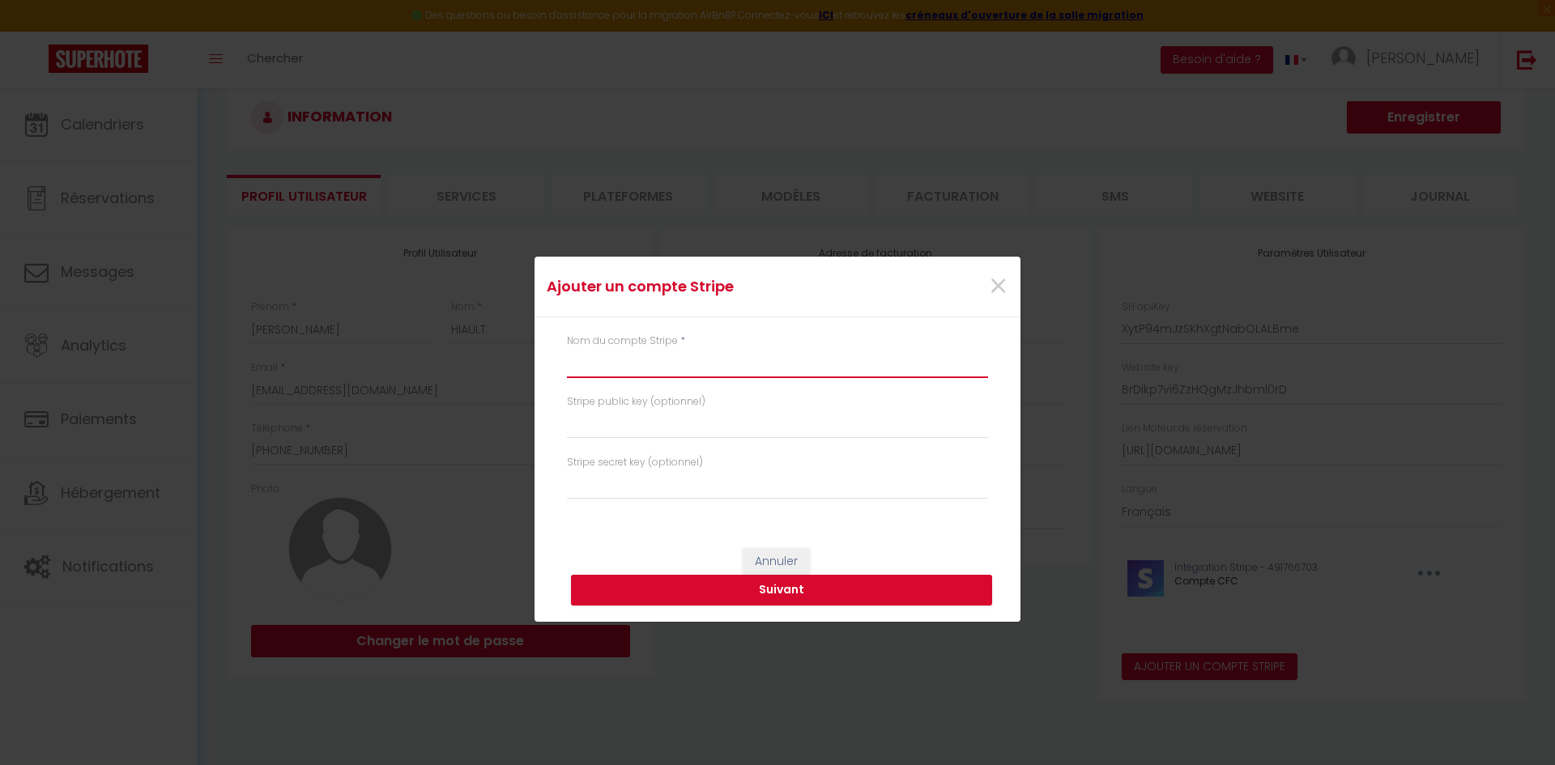
click at [624, 376] on input "text" at bounding box center [777, 363] width 421 height 29
type input "BENSIMHON - [PERSON_NAME]"
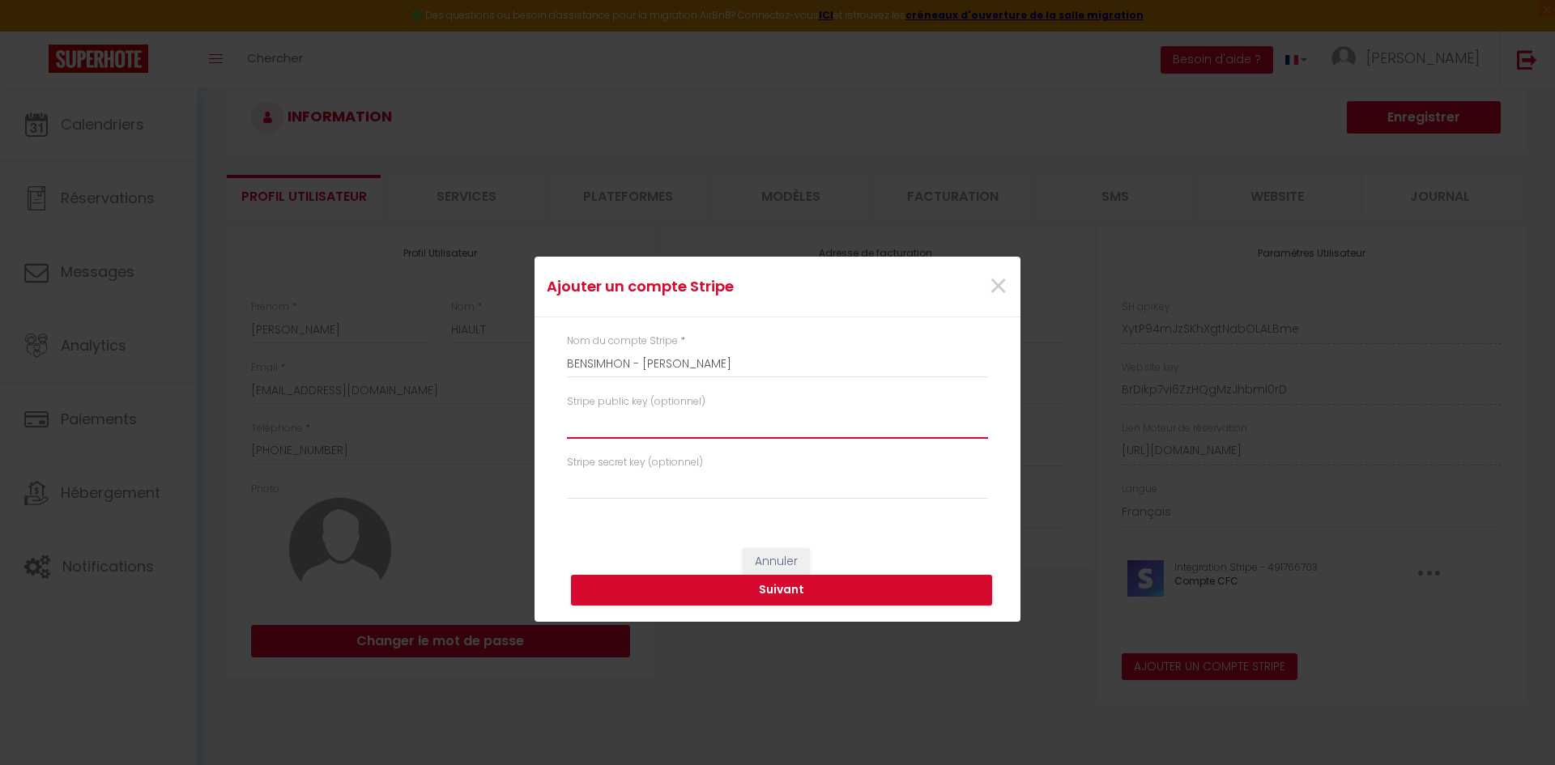
paste input "pk_live_51S699iLYPBZHLG75ZMxIEYXwy8HUWrQfFbi2WMsduDQ6LpEe5C0WTG60VGpt9sOpxAll0K…"
type input "pk_live_51S699iLYPBZHLG75ZMxIEYXwy8HUWrQfFbi2WMsduDQ6LpEe5C0WTG60VGpt9sOpxAll0K…"
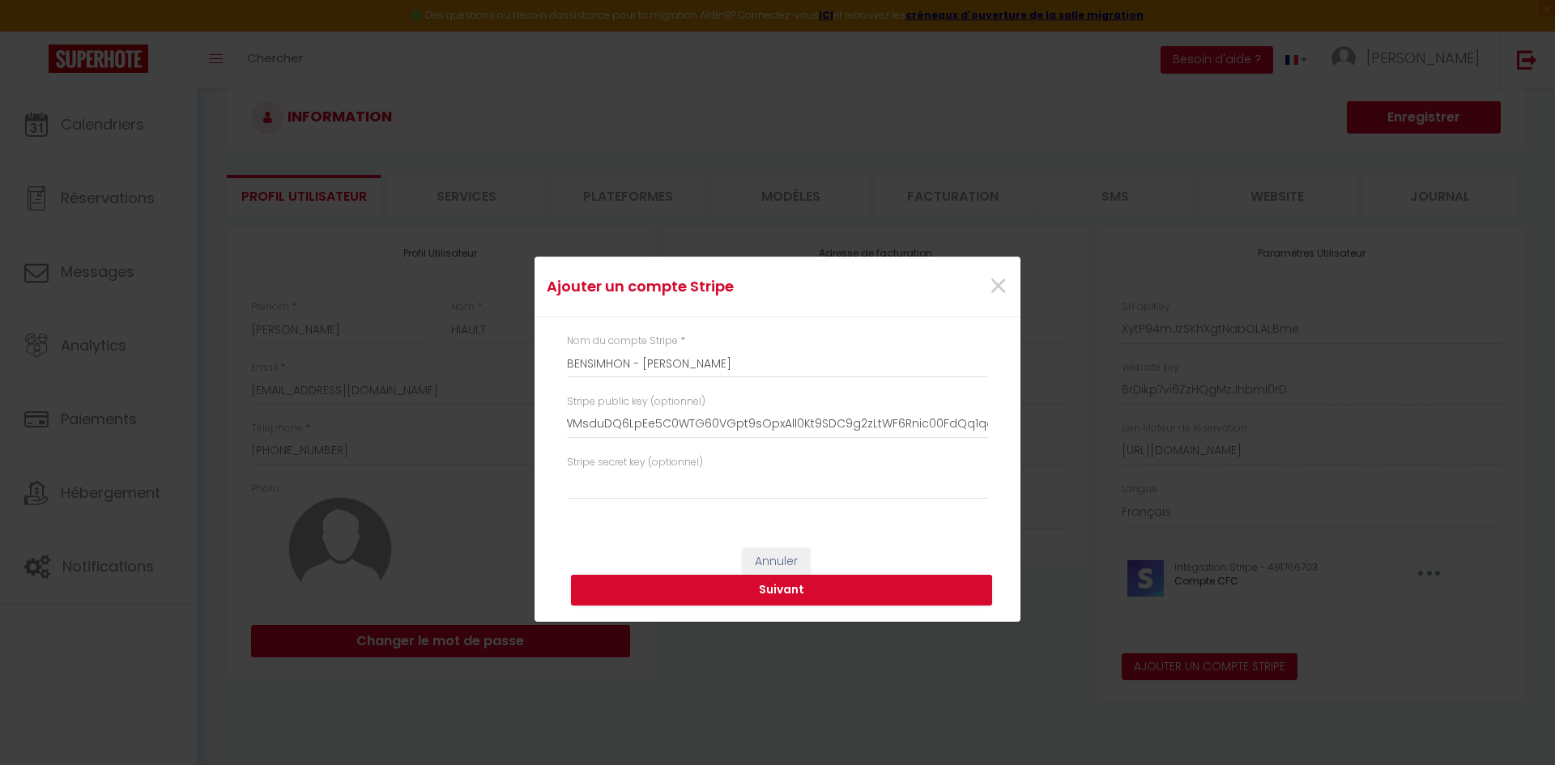
scroll to position [0, 0]
click at [679, 479] on input "text" at bounding box center [777, 485] width 421 height 29
paste input "sk_live_51S699iLYPBZHLG75j5pNz9vO7mC9o8SOj7jrfHFZYEgAPrFuMYR6ivSqUDKRQZrzfdpzlE…"
type input "sk_live_51S699iLYPBZHLG75j5pNz9vO7mC9o8SOj7jrfHFZYEgAPrFuMYR6ivSqUDKRQZrzfdpzlE…"
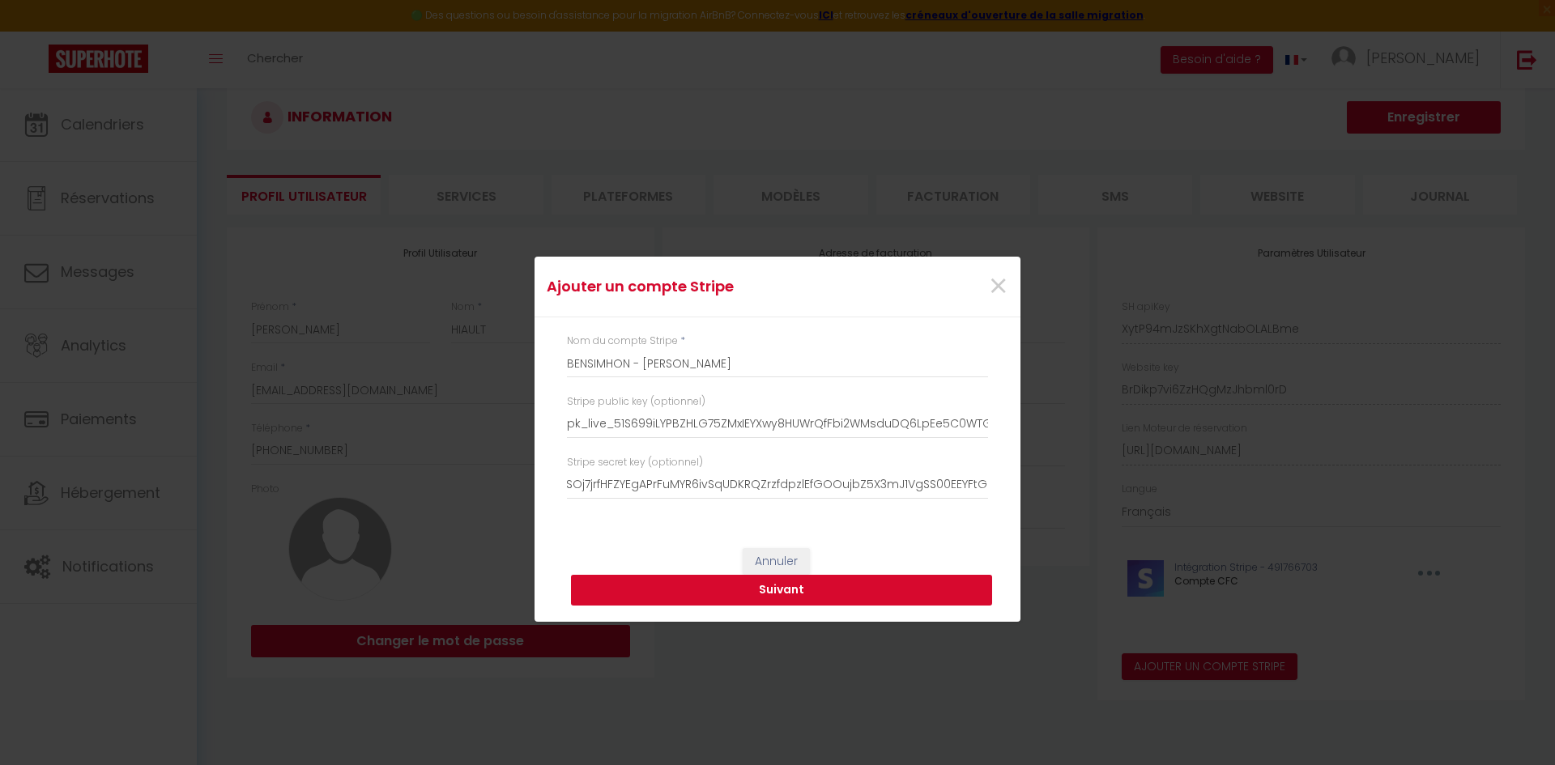
click at [842, 588] on button "Suivant" at bounding box center [781, 590] width 421 height 31
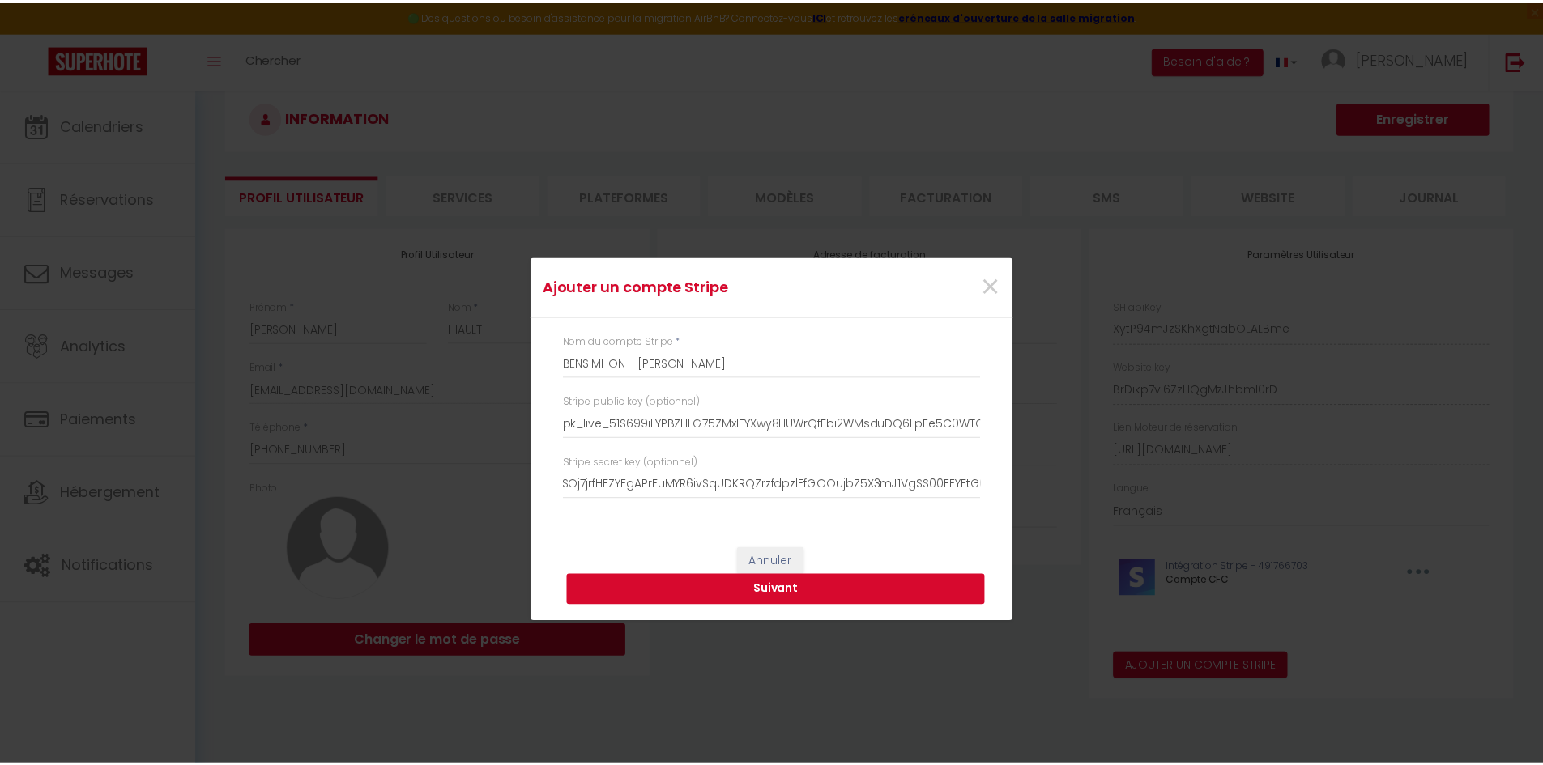
scroll to position [0, 0]
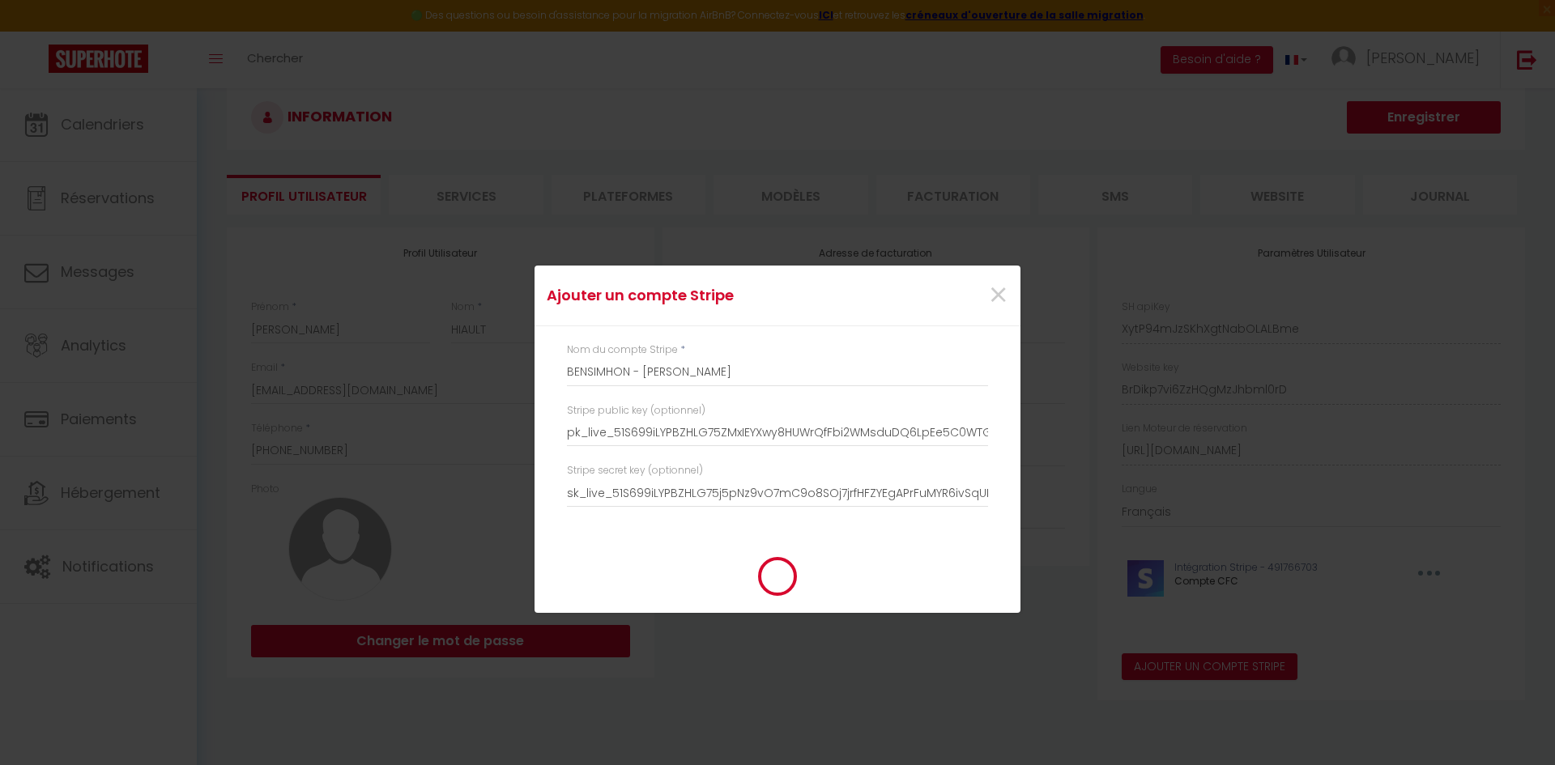
type input "BENSIMHON - [PERSON_NAME]"
type input "pk_live_51S699iLYPBZHLG75ZMxIEYXwy8HUWrQfFbi2WMsduDQ6LpEe5C0WTG60VGpt9sOpxAll0K…"
type input "sk_live_51S699iLYPBZHLG75j5pNz9vO7mC9o8SOj7jrfHFZYEgAPrFuMYR6ivSqUDKRQZrzfdpzlE…"
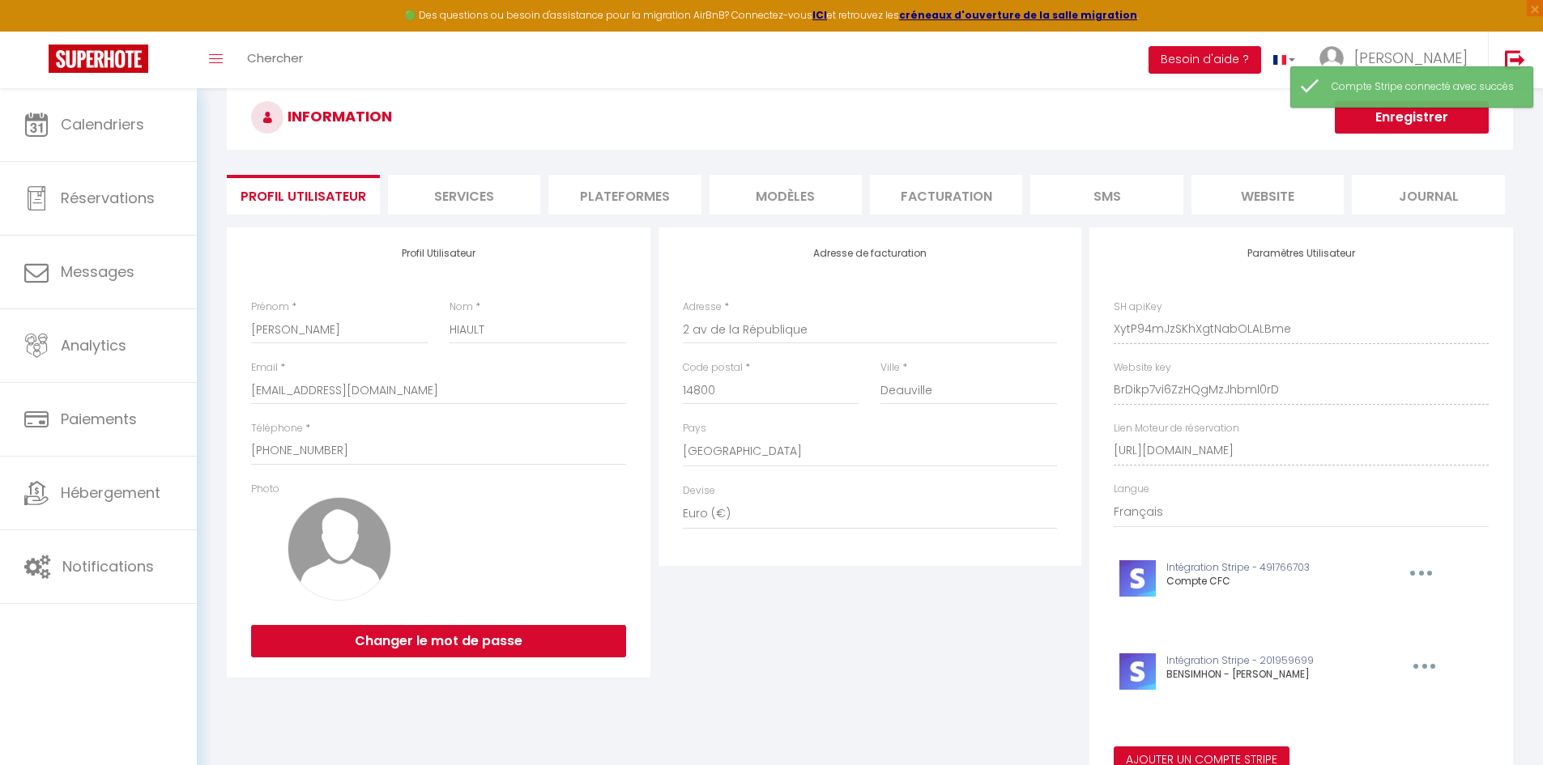
click at [975, 634] on div "Ajouter un compte Stripe × Nom du compte Stripe * BENSIMHON - [PERSON_NAME] Str…" at bounding box center [771, 382] width 1543 height 765
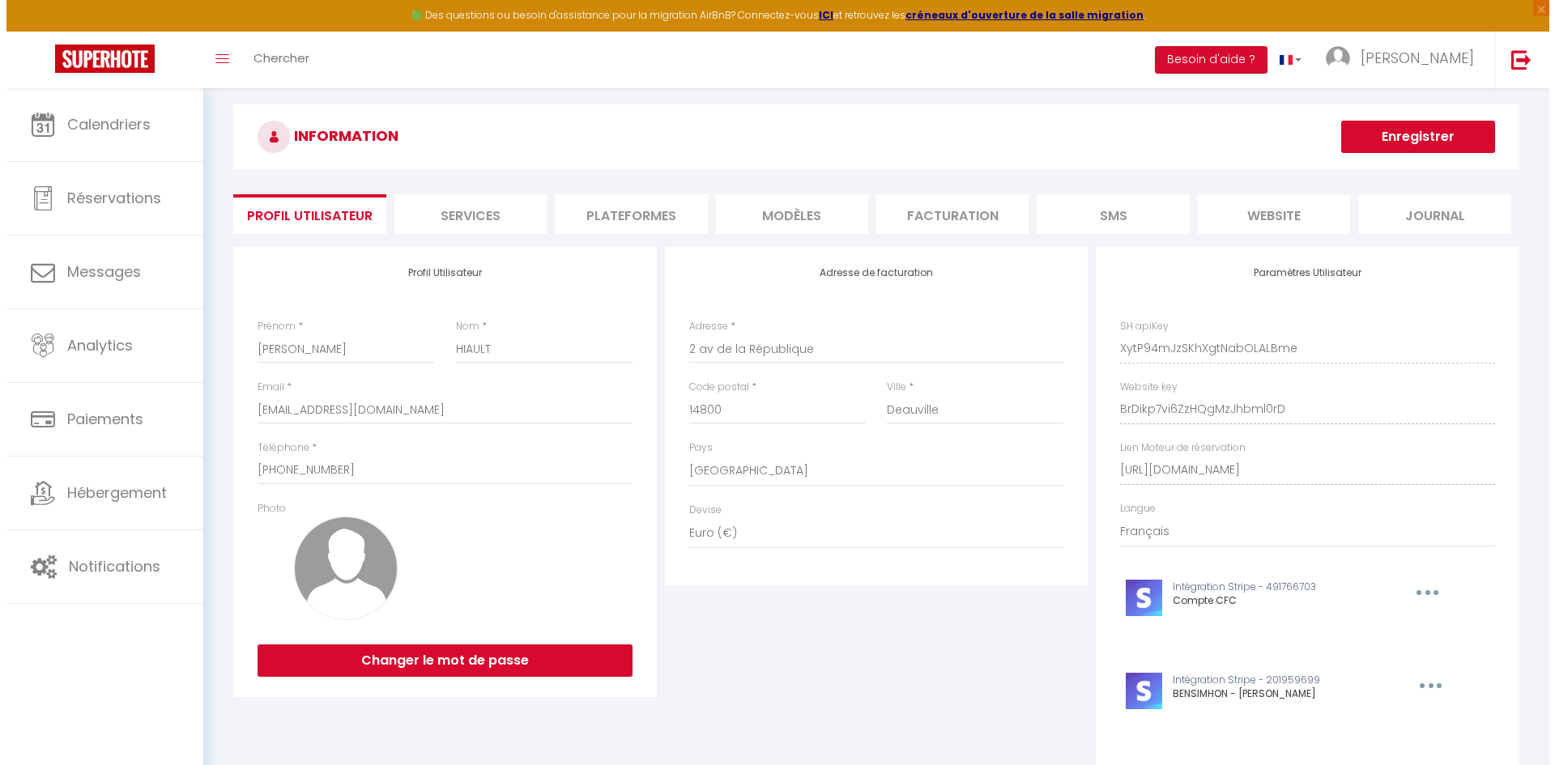
scroll to position [16, 0]
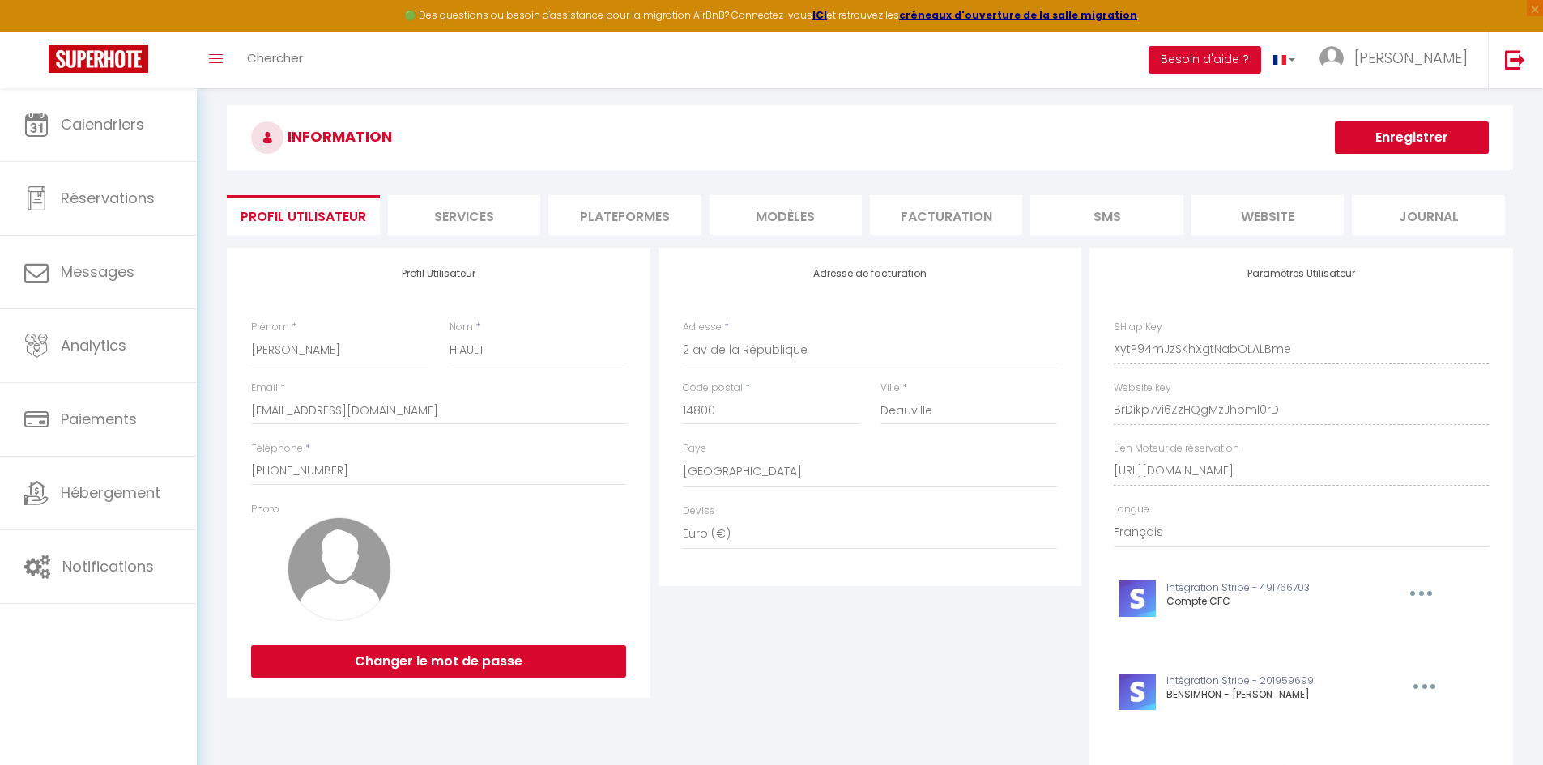
click at [641, 212] on li "Plateformes" at bounding box center [624, 215] width 152 height 40
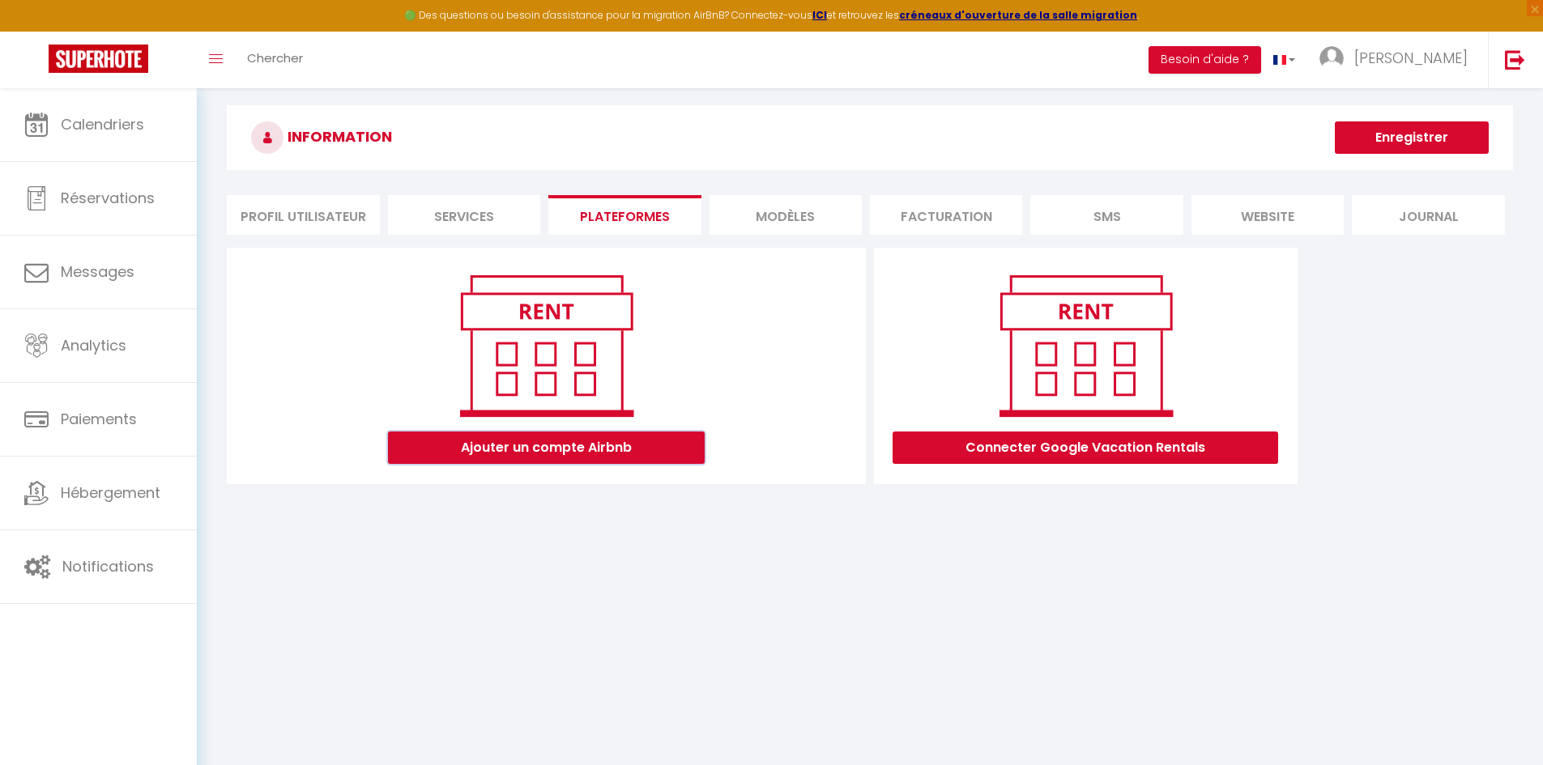
click at [646, 443] on button "Ajouter un compte Airbnb" at bounding box center [546, 448] width 317 height 32
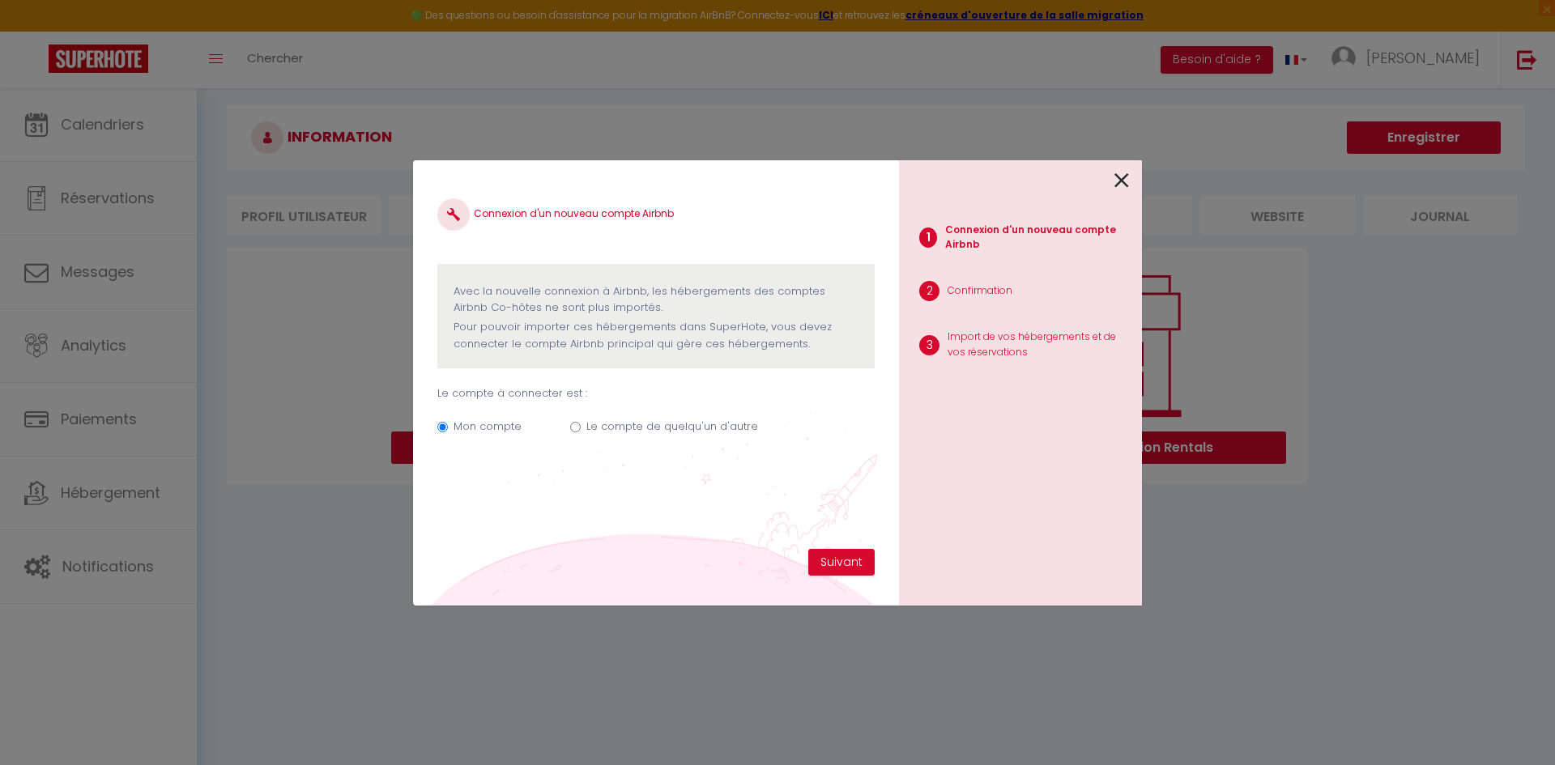
click at [636, 429] on label "Le compte de quelqu'un d'autre" at bounding box center [672, 427] width 172 height 16
click at [581, 429] on input "Le compte de quelqu'un d'autre" at bounding box center [575, 427] width 11 height 11
radio input "true"
click at [478, 434] on label "Mon compte" at bounding box center [488, 427] width 68 height 16
click at [448, 432] on input "Mon compte" at bounding box center [442, 427] width 11 height 11
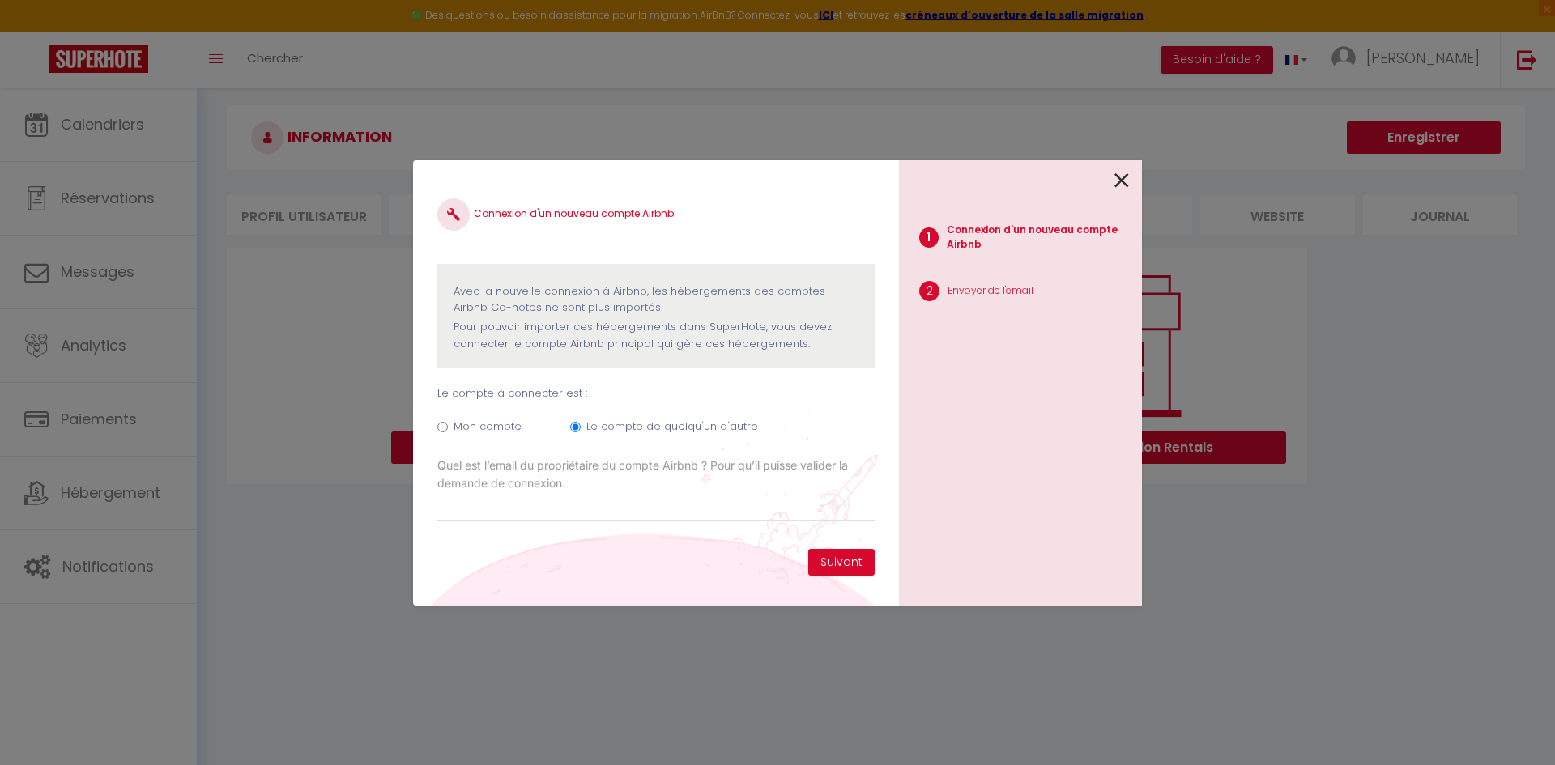
radio input "true"
radio input "false"
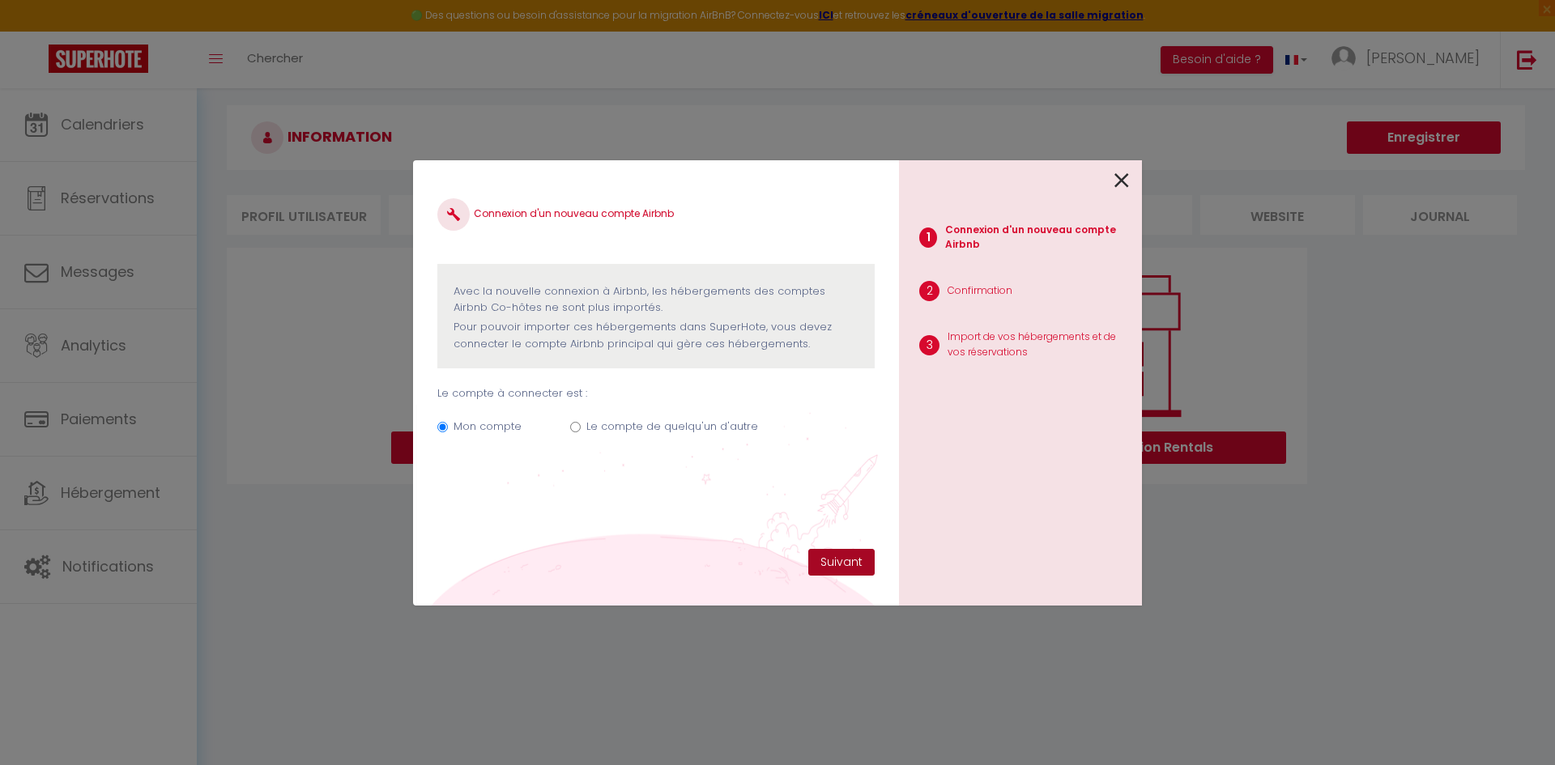
click at [835, 572] on button "Suivant" at bounding box center [841, 563] width 66 height 28
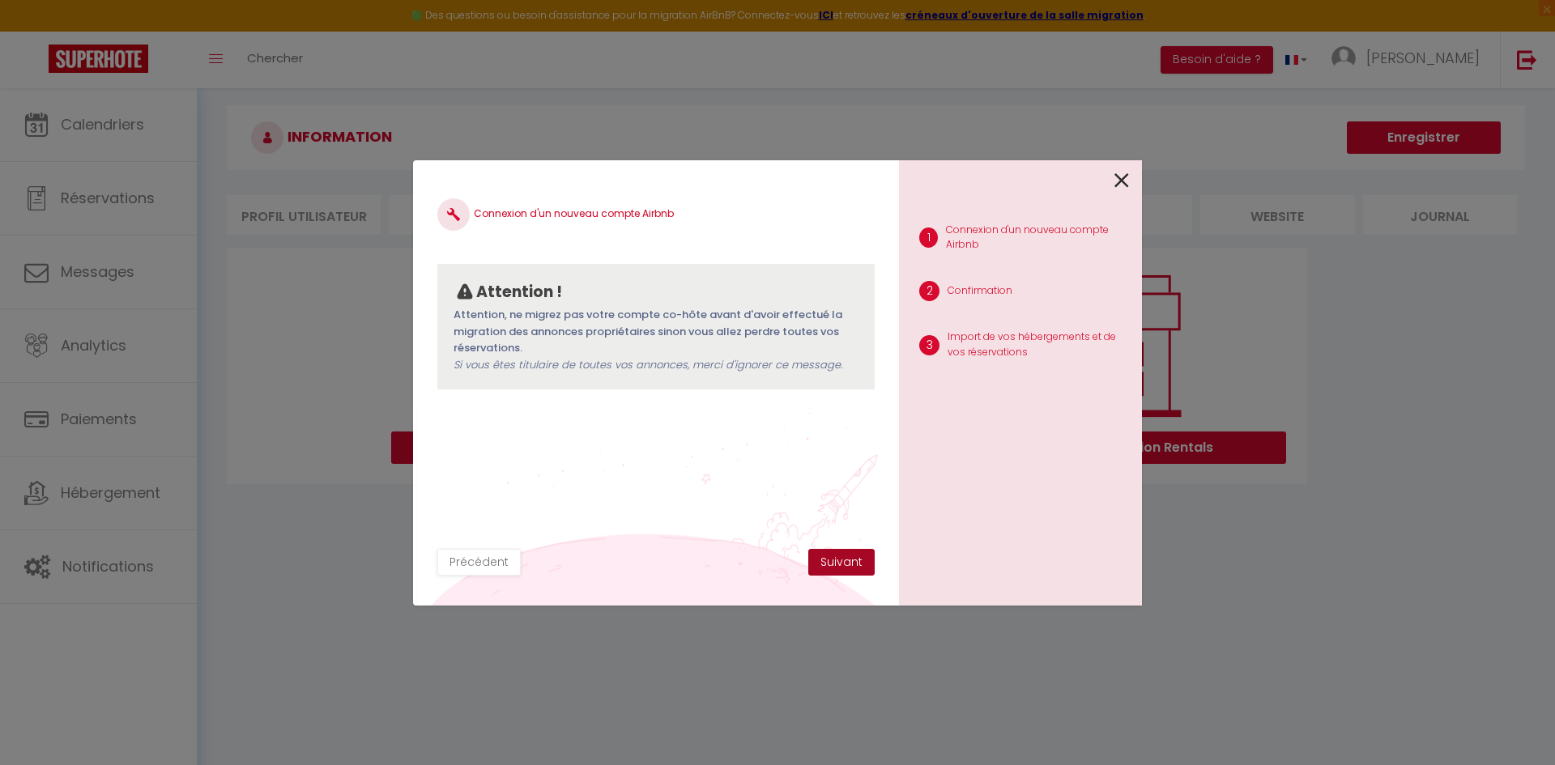
click at [850, 564] on button "Suivant" at bounding box center [841, 563] width 66 height 28
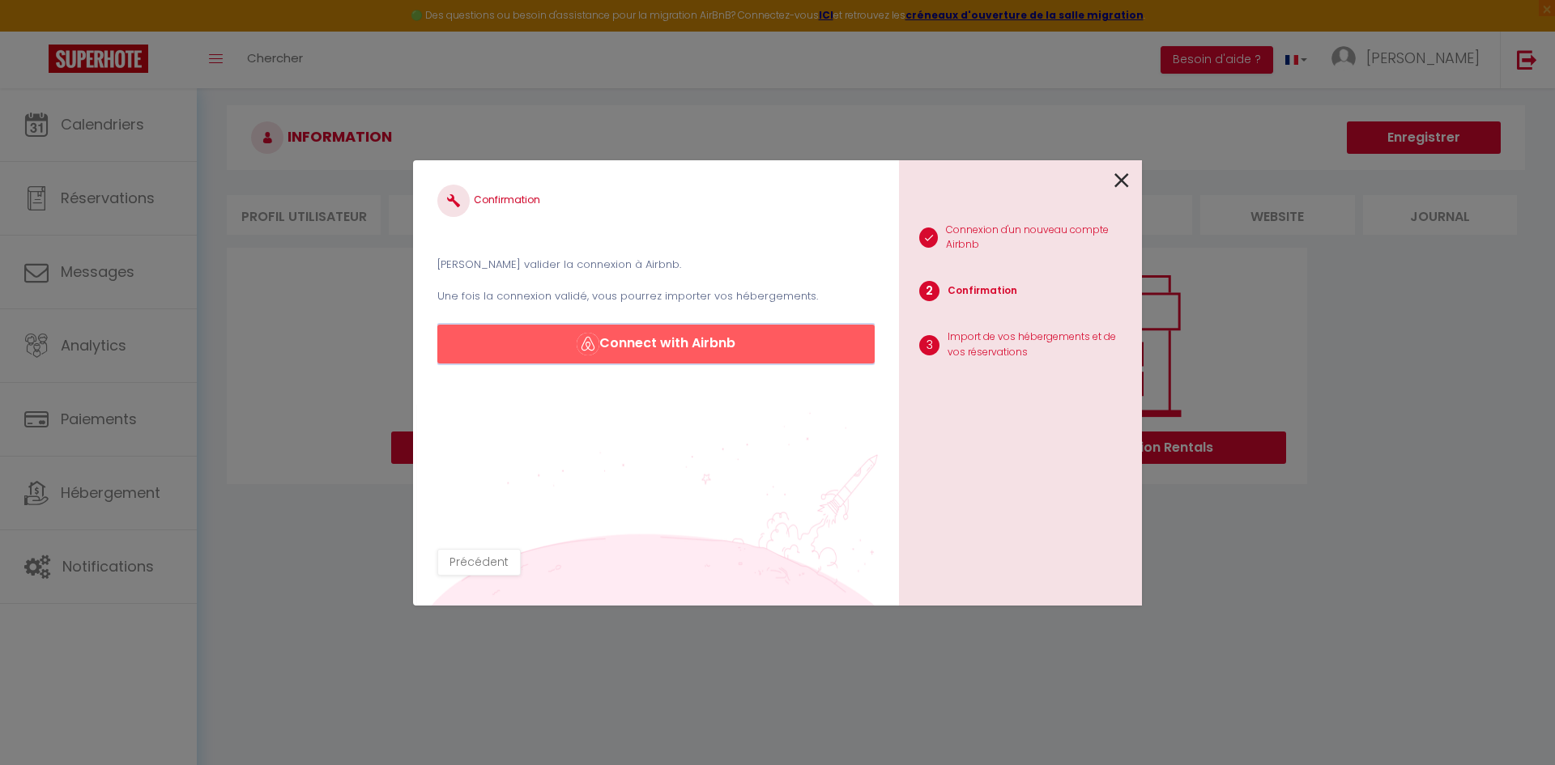
click at [643, 347] on button "Connect with Airbnb" at bounding box center [655, 344] width 437 height 39
